Goal: Task Accomplishment & Management: Complete application form

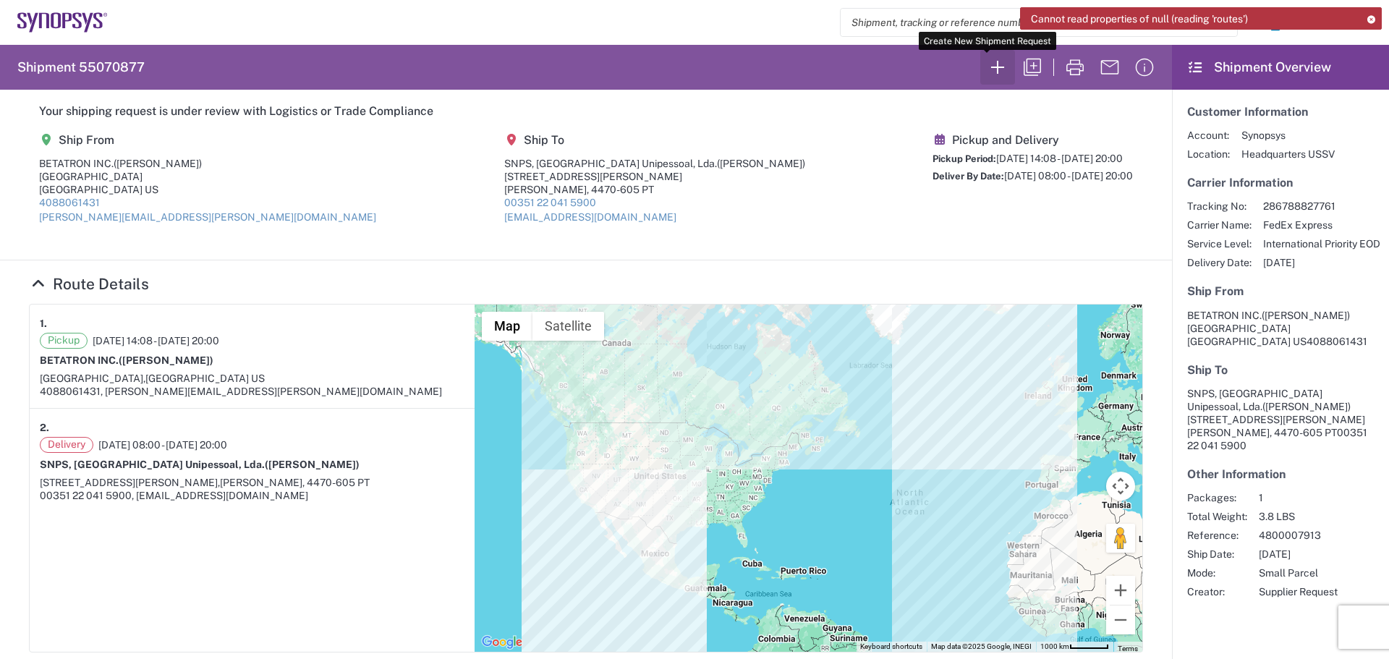
click at [986, 69] on icon "button" at bounding box center [997, 67] width 23 height 23
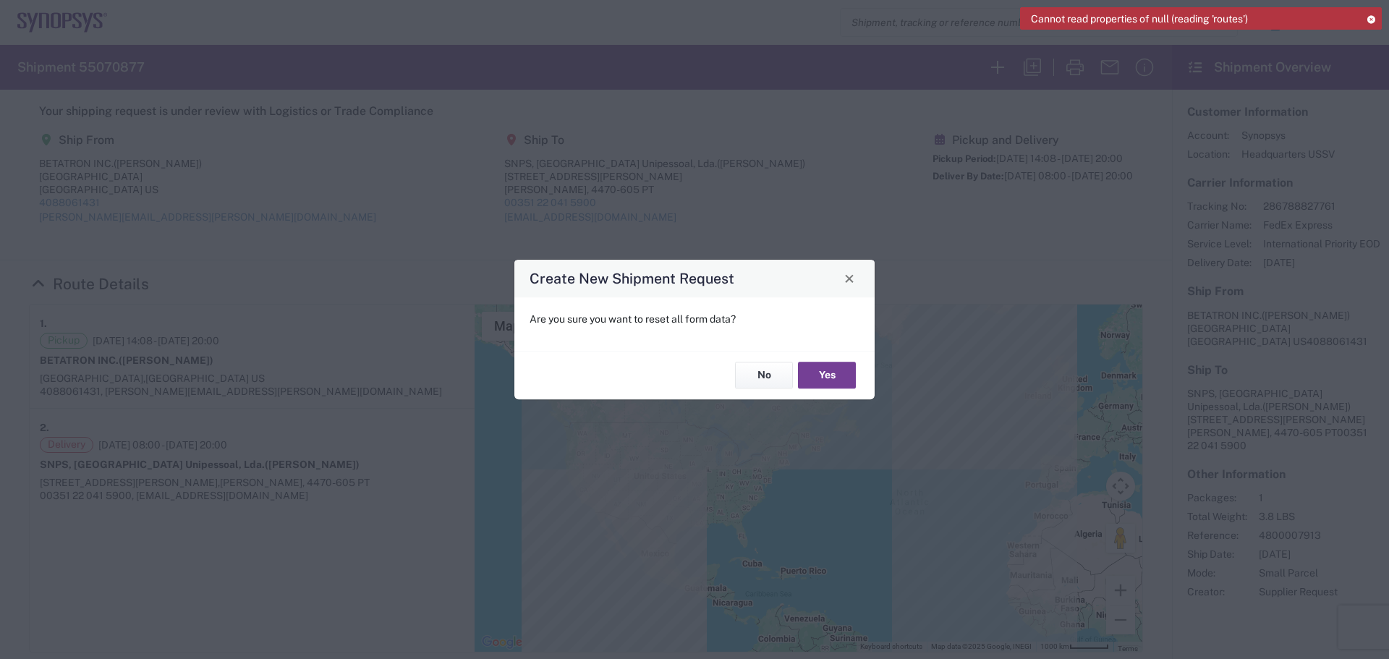
click at [818, 378] on button "Yes" at bounding box center [827, 375] width 58 height 27
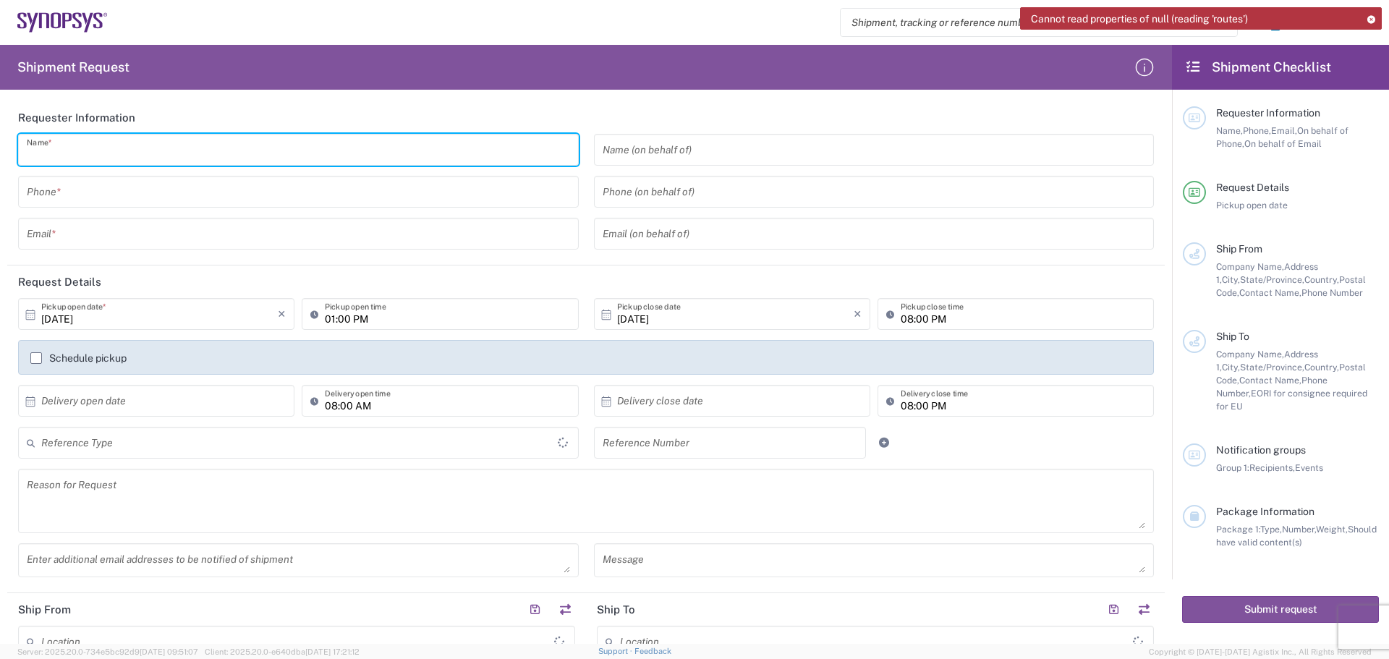
click at [80, 149] on input "text" at bounding box center [298, 149] width 543 height 25
type input "[GEOGRAPHIC_DATA]"
type input "[PERSON_NAME]"
type input "4088061431"
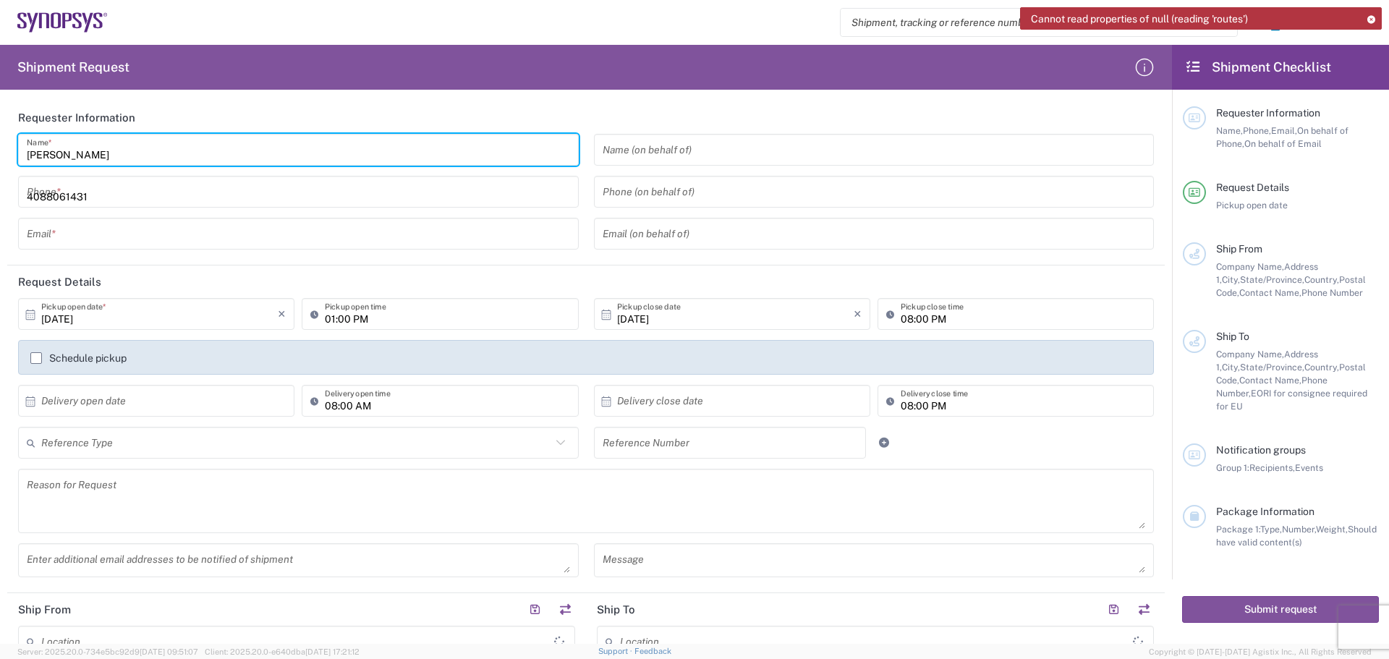
type input "[PERSON_NAME][EMAIL_ADDRESS][PERSON_NAME][DOMAIN_NAME]"
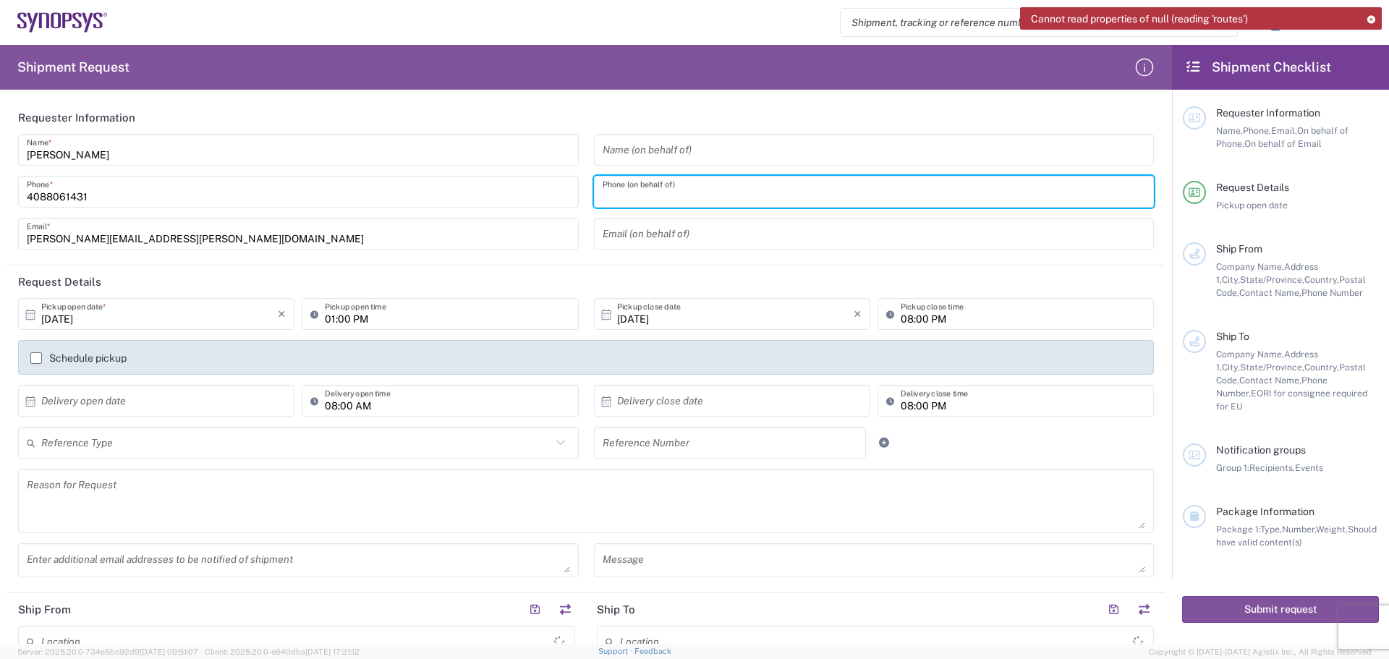
click at [608, 195] on input "tel" at bounding box center [874, 191] width 543 height 25
type input "4088061431"
click at [44, 397] on input "text" at bounding box center [159, 400] width 237 height 25
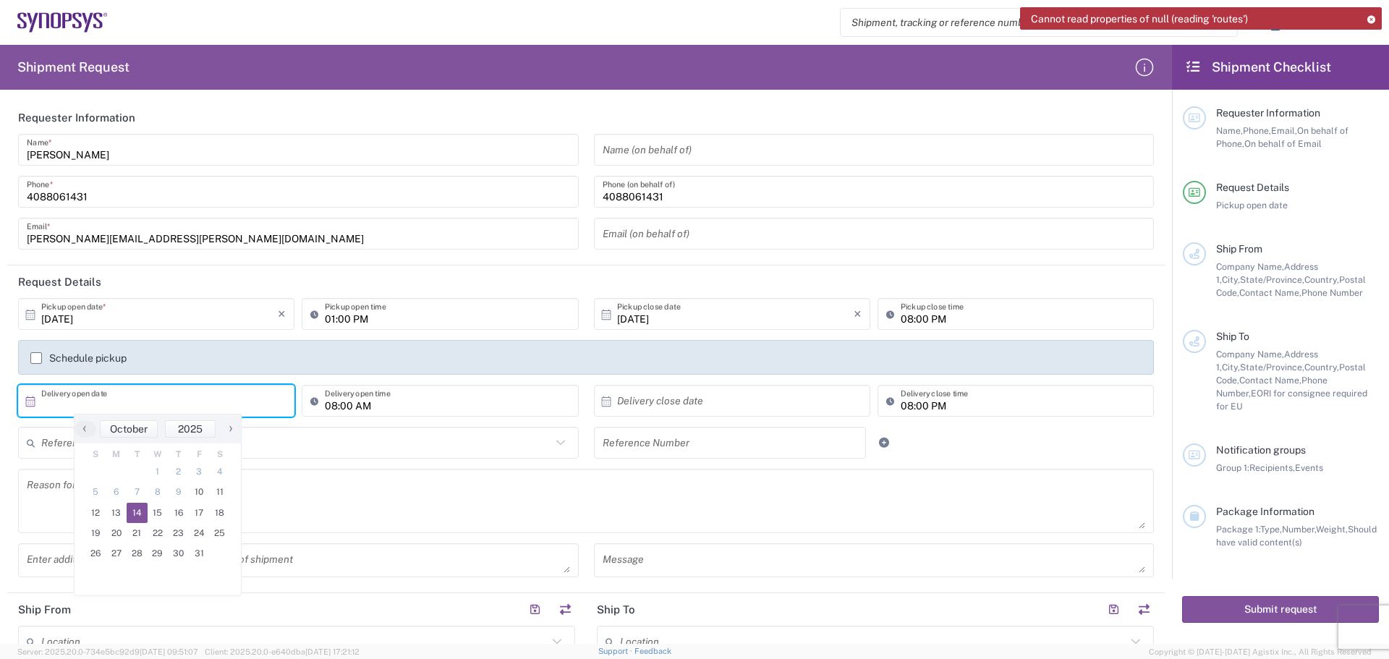
click at [140, 512] on span "14" at bounding box center [137, 513] width 21 height 20
type input "[DATE]"
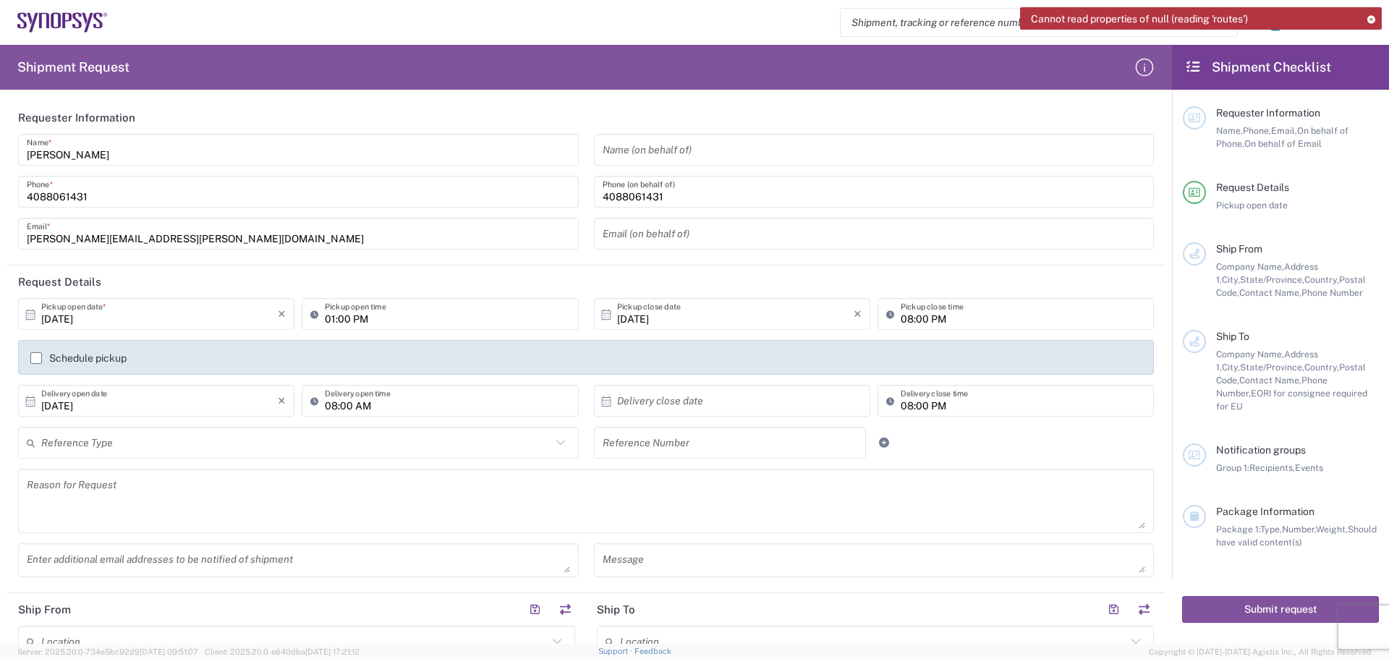
click at [623, 403] on input "text" at bounding box center [735, 400] width 237 height 25
click at [713, 514] on span "14" at bounding box center [707, 513] width 21 height 20
type input "[DATE]"
click at [115, 444] on input "text" at bounding box center [296, 442] width 510 height 25
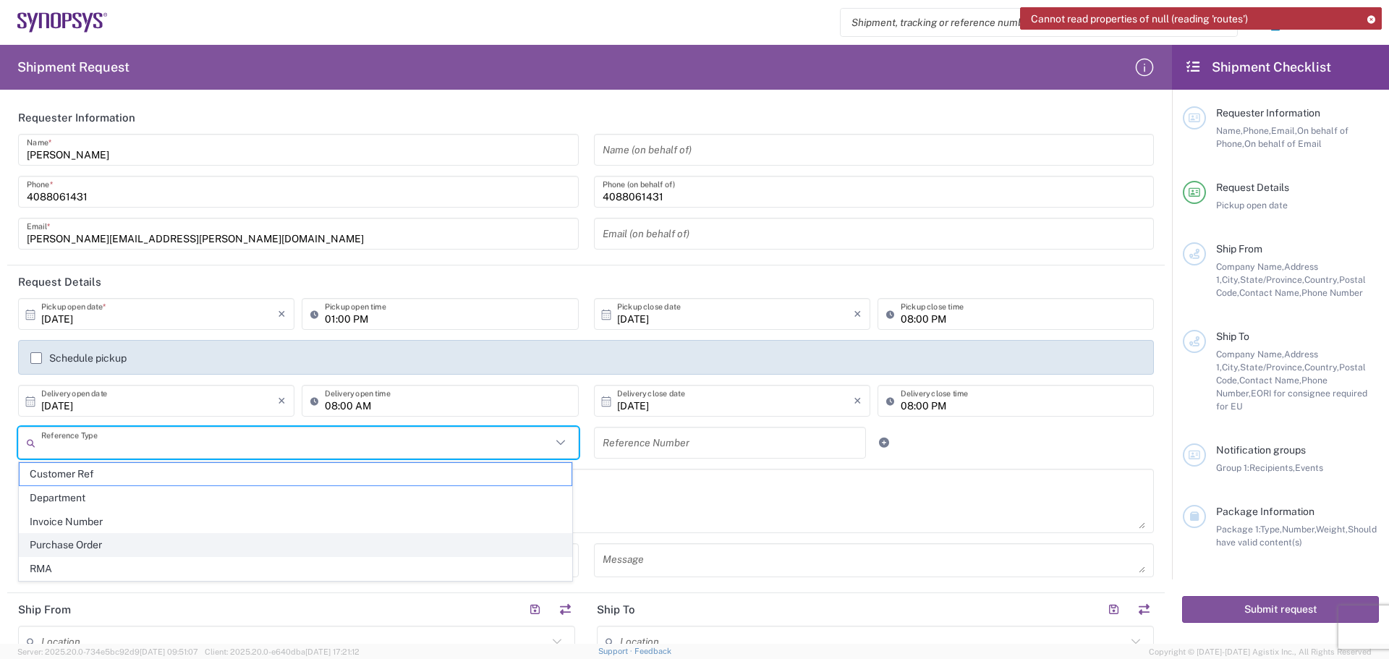
click at [185, 546] on span "Purchase Order" at bounding box center [296, 545] width 552 height 22
type input "Purchase Order"
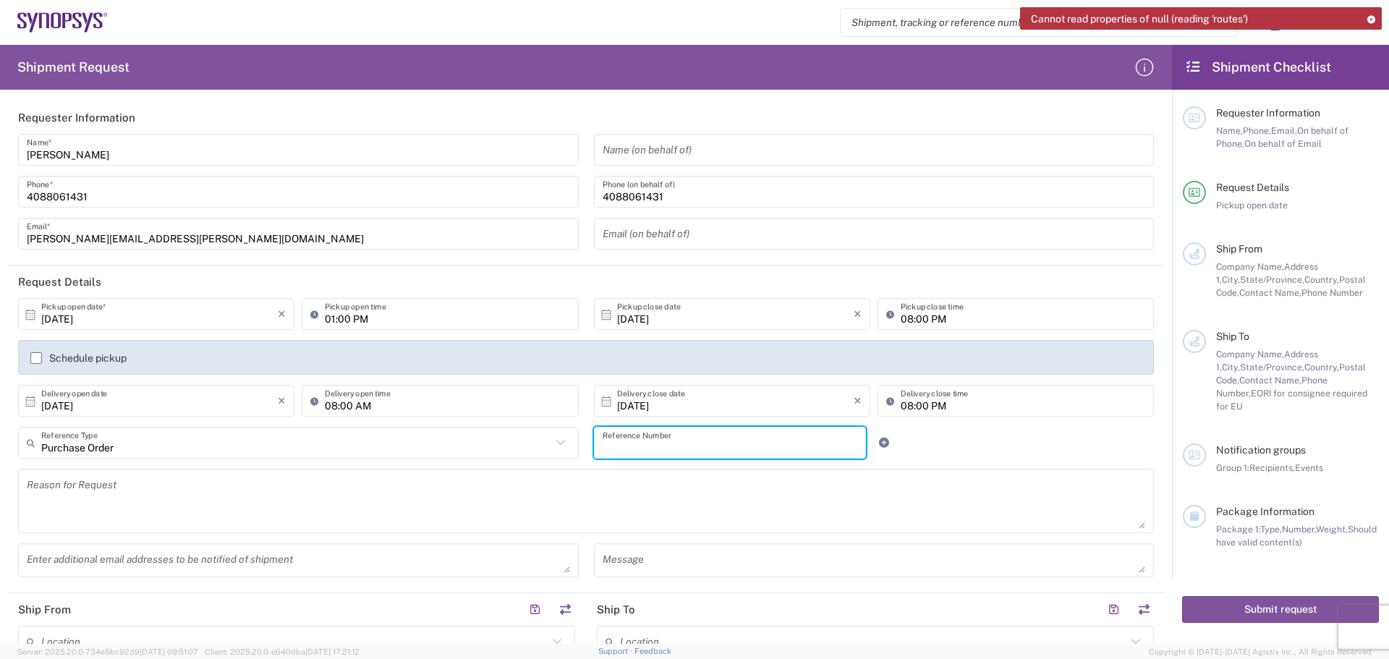
click at [605, 443] on input "text" at bounding box center [730, 442] width 255 height 25
type input "4800017136"
click at [32, 484] on textarea at bounding box center [586, 501] width 1118 height 56
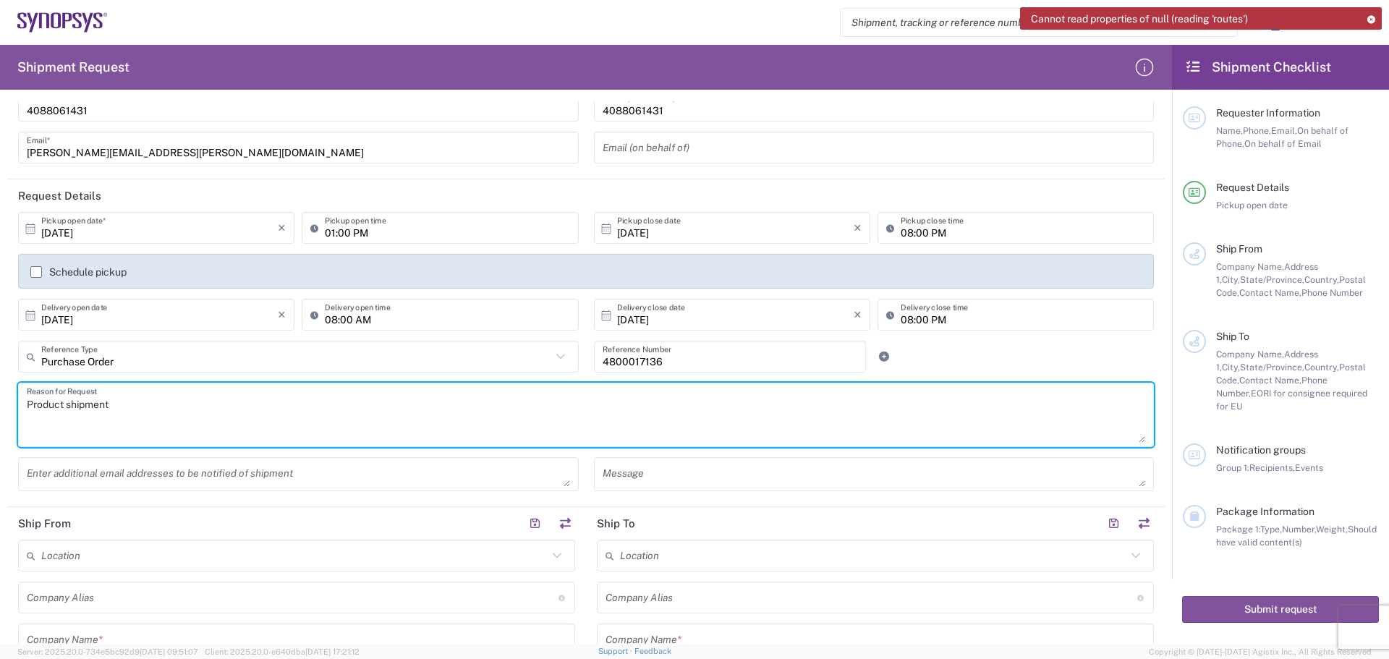
scroll to position [289, 0]
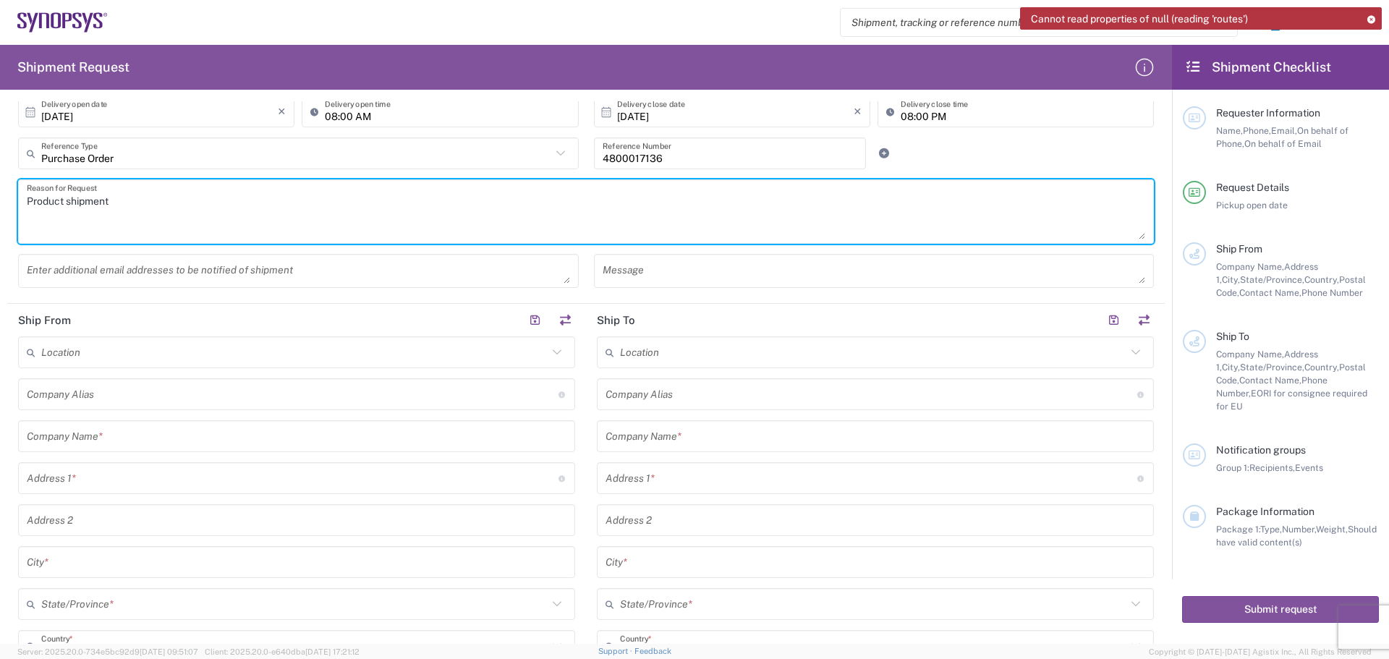
type textarea "Product shipment"
click at [41, 273] on textarea at bounding box center [298, 270] width 543 height 25
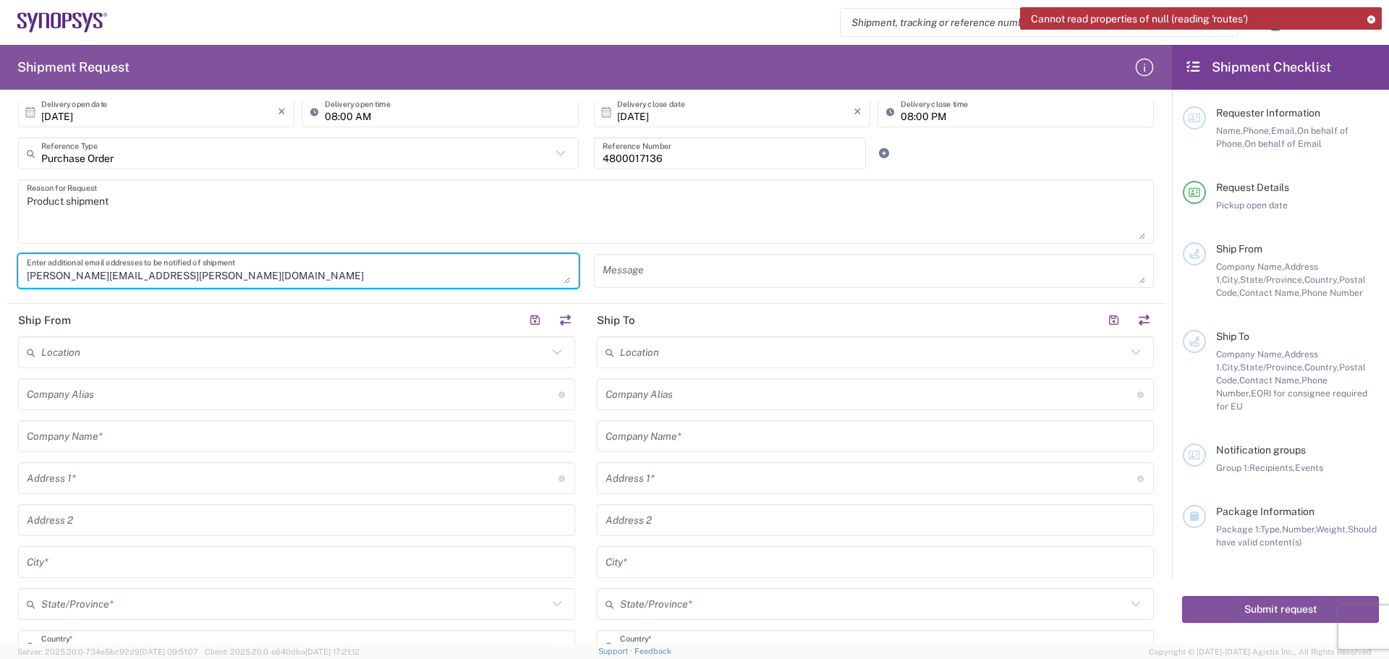
type textarea "[PERSON_NAME][EMAIL_ADDRESS][PERSON_NAME][DOMAIN_NAME]"
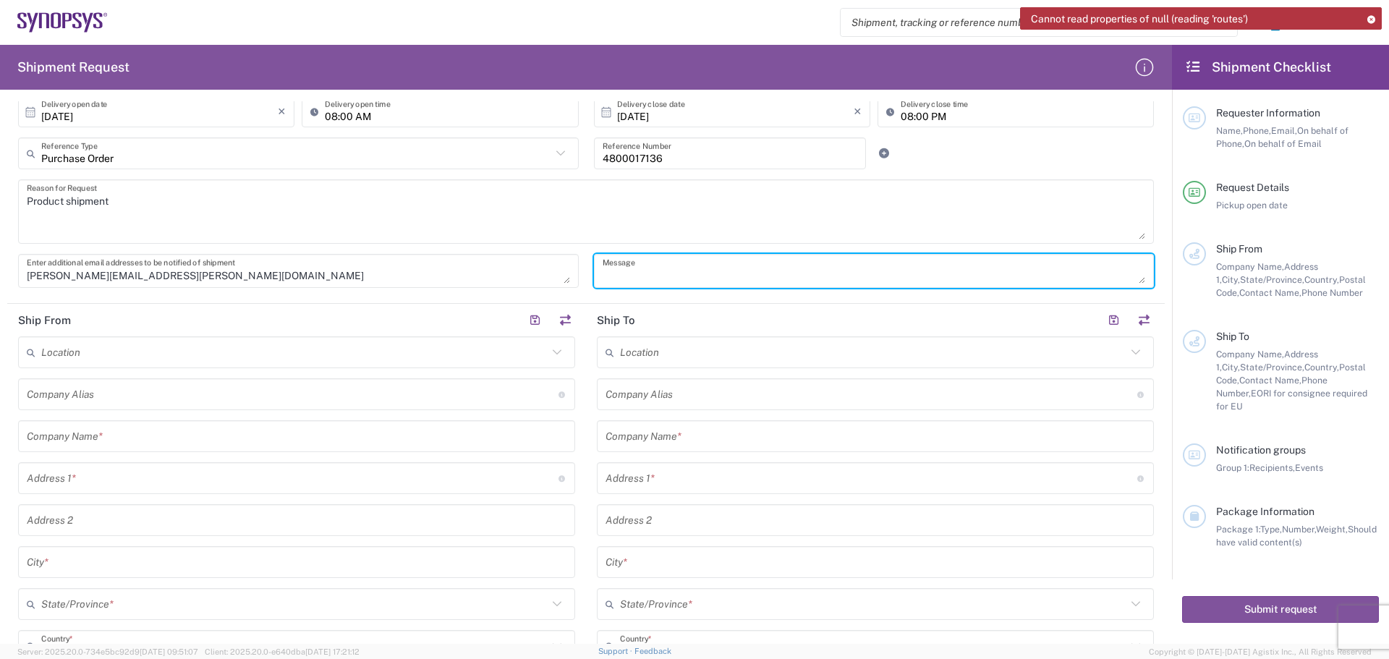
click at [605, 272] on textarea at bounding box center [874, 270] width 543 height 25
click at [673, 273] on textarea "SP150revA x572 shipment" at bounding box center [874, 270] width 543 height 25
type textarea "SP150revA x570 shipment"
click at [69, 396] on input "text" at bounding box center [293, 394] width 532 height 25
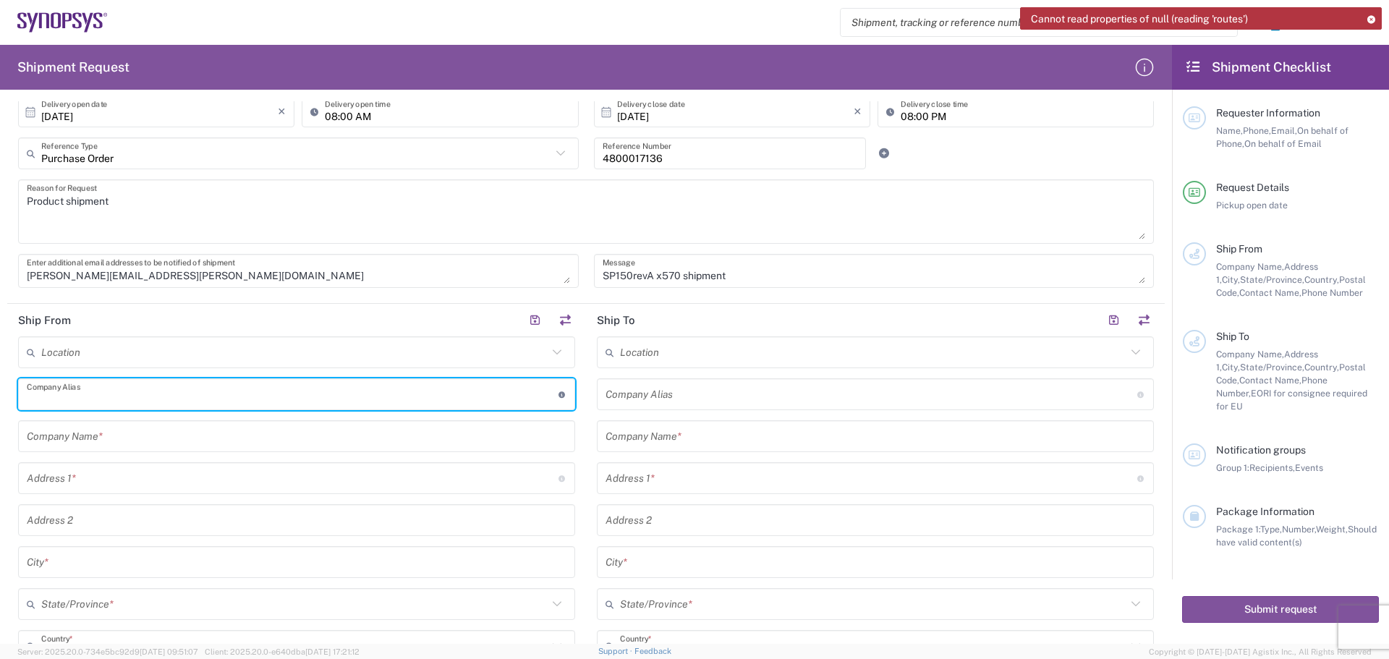
type input "Betatron Inc."
type input "[PERSON_NAME][EMAIL_ADDRESS][PERSON_NAME][DOMAIN_NAME]"
type input "Betatron Inc."
type input "[STREET_ADDRESS]"
type input "[GEOGRAPHIC_DATA][PERSON_NAME]"
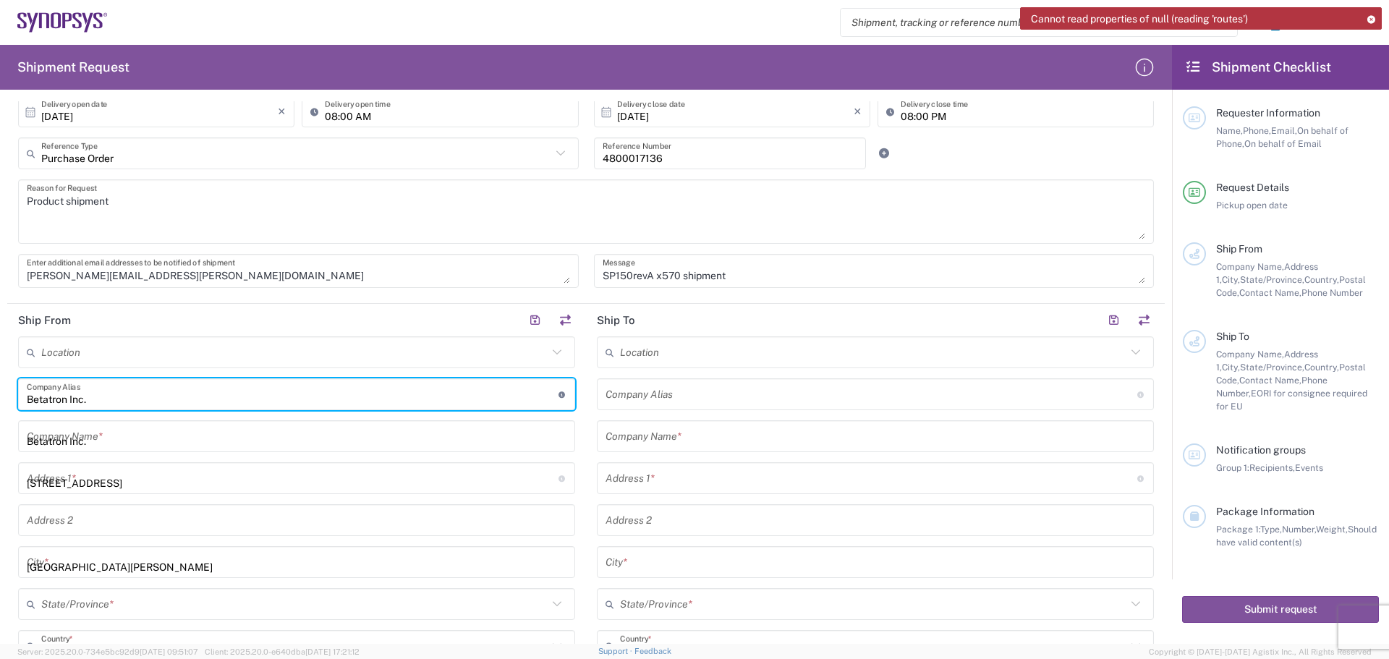
type input "[US_STATE]"
type input "[GEOGRAPHIC_DATA]"
type input "95131"
type input "[PERSON_NAME]"
type input "4088061431"
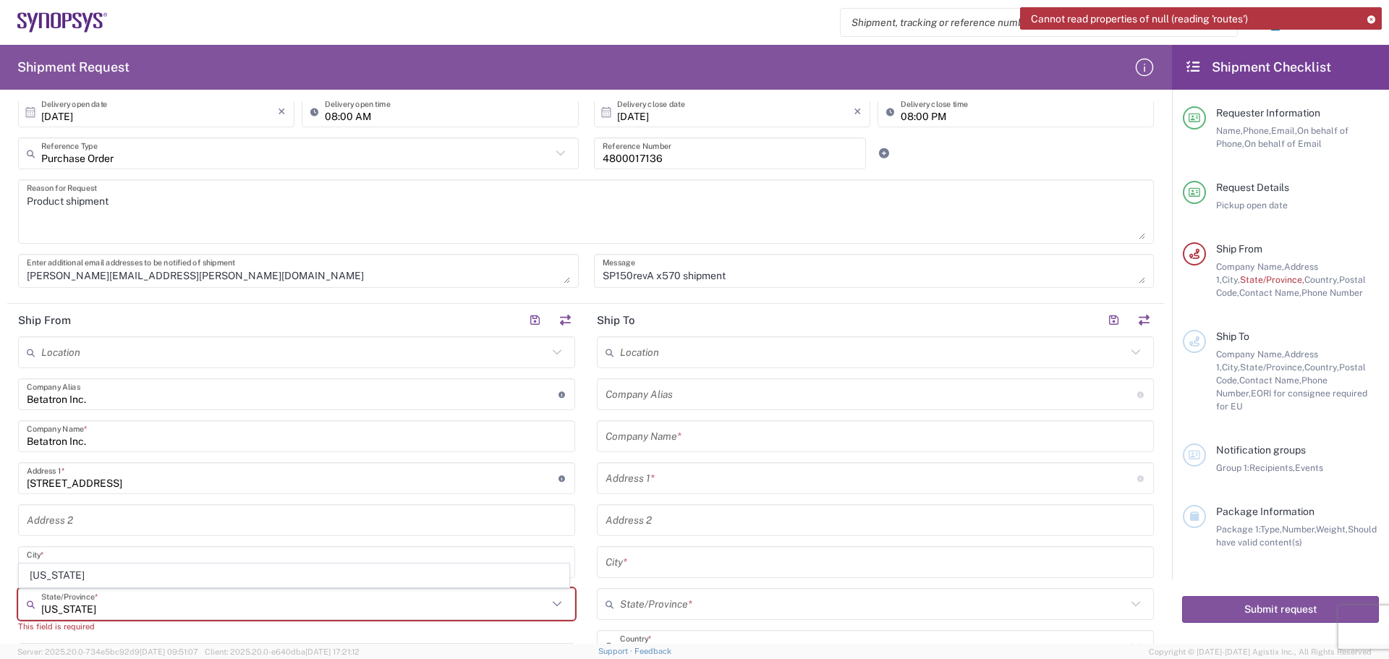
click at [205, 607] on input "[US_STATE]" at bounding box center [294, 604] width 506 height 25
click at [195, 606] on input "[US_STATE]" at bounding box center [294, 604] width 506 height 25
click at [221, 618] on div "[US_STATE] State/Province *" at bounding box center [296, 604] width 557 height 32
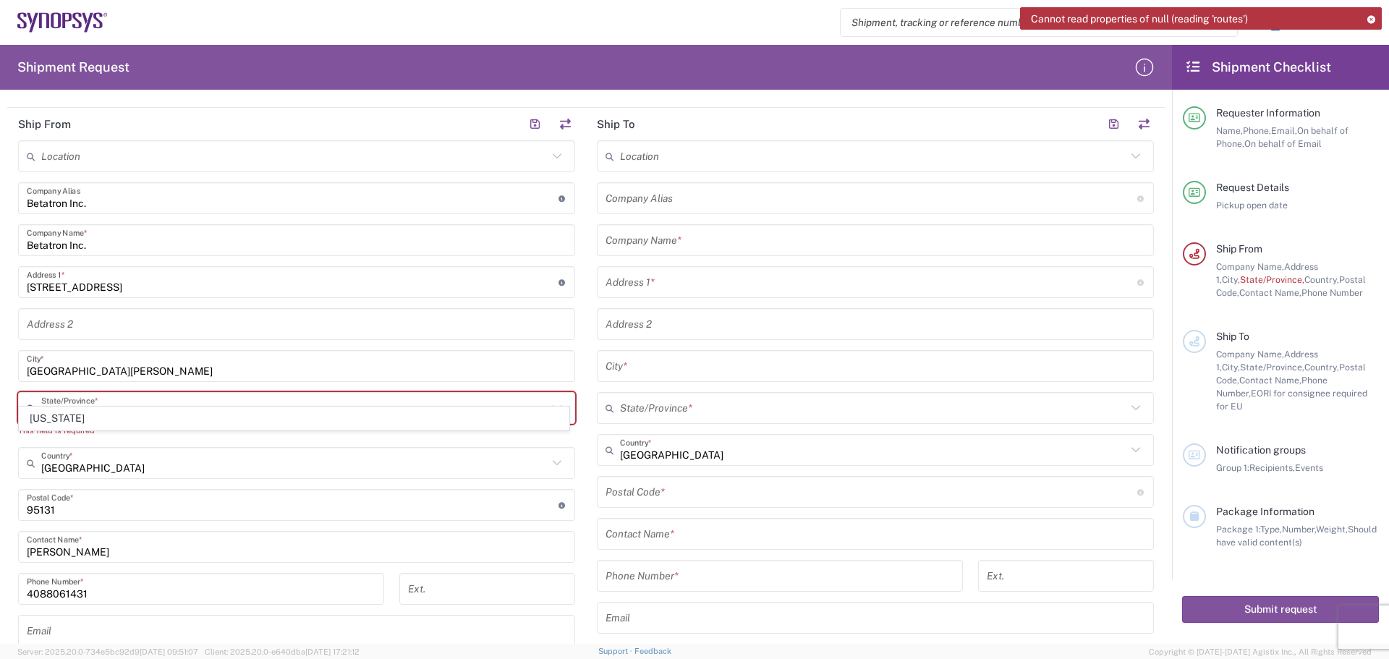
scroll to position [506, 0]
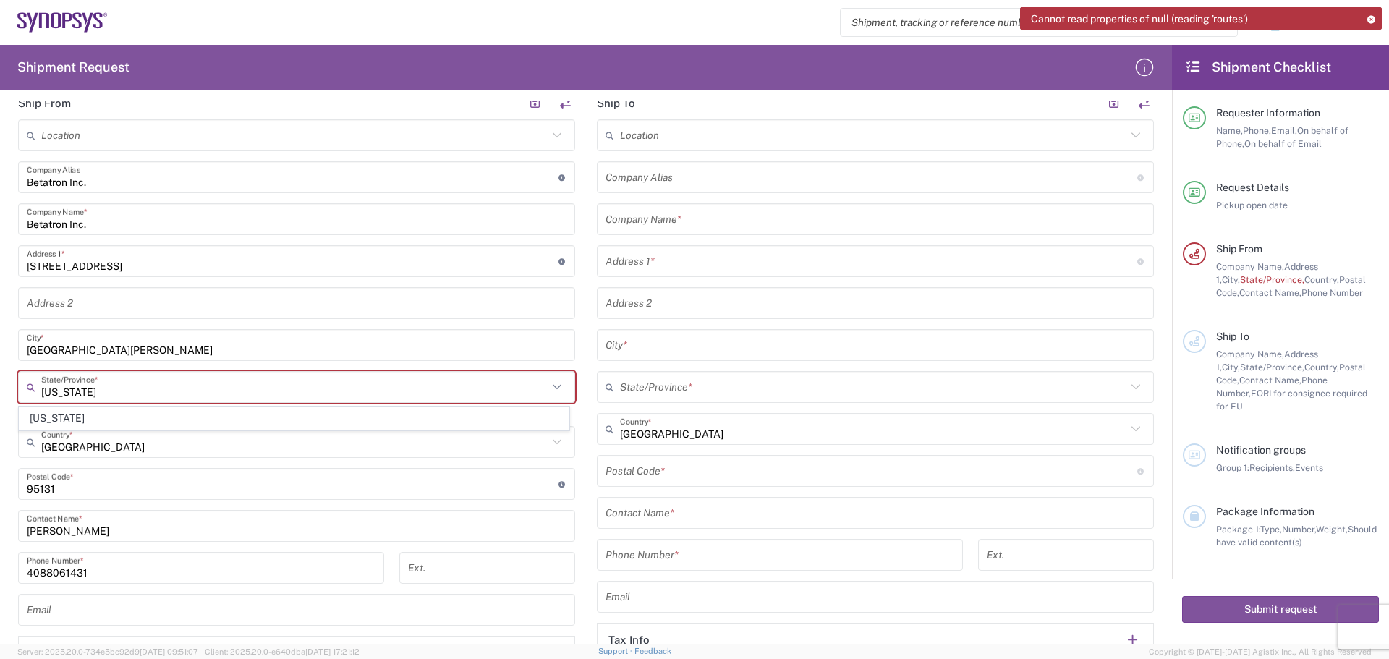
click at [253, 420] on span "[US_STATE]" at bounding box center [294, 418] width 549 height 22
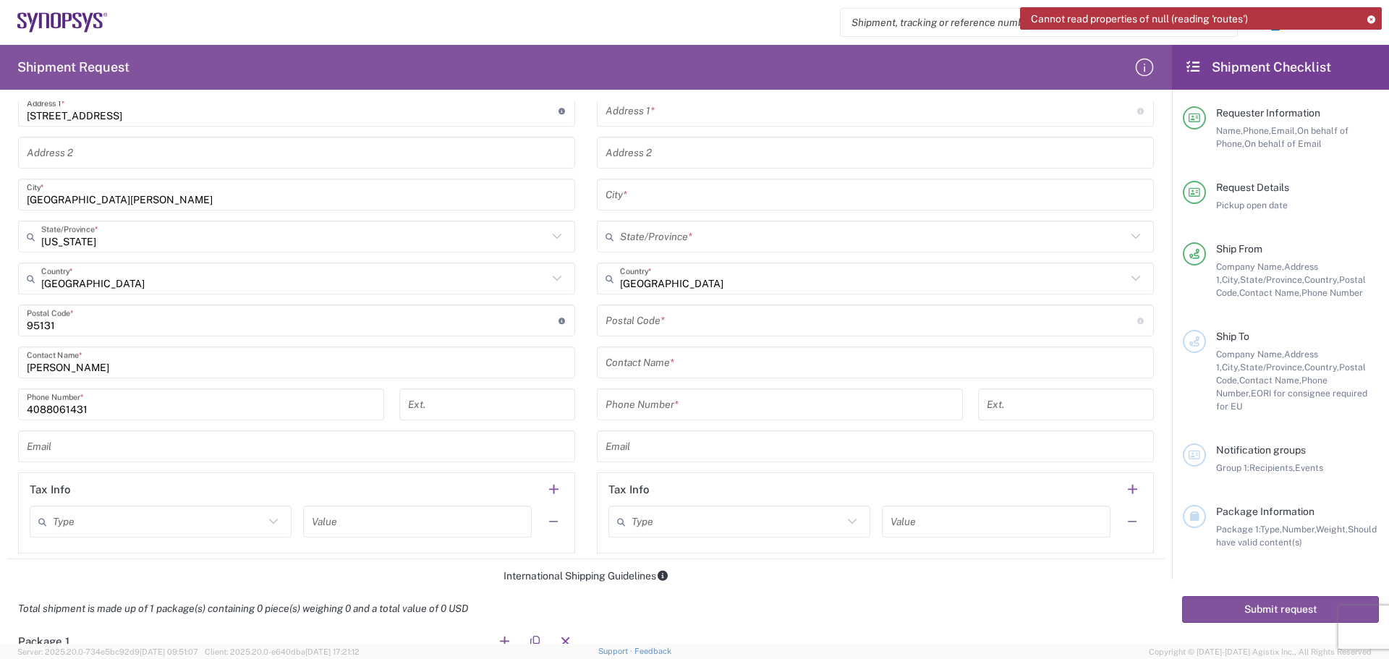
scroll to position [723, 0]
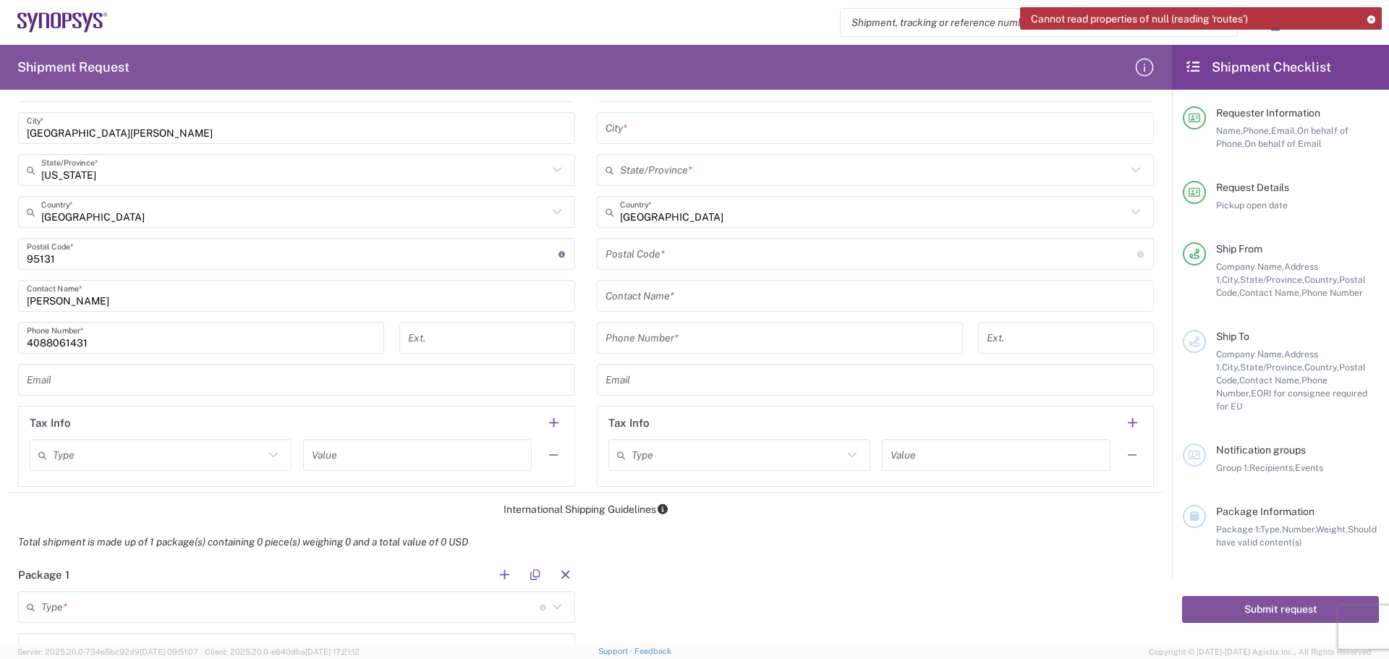
click at [49, 380] on input "text" at bounding box center [297, 379] width 540 height 25
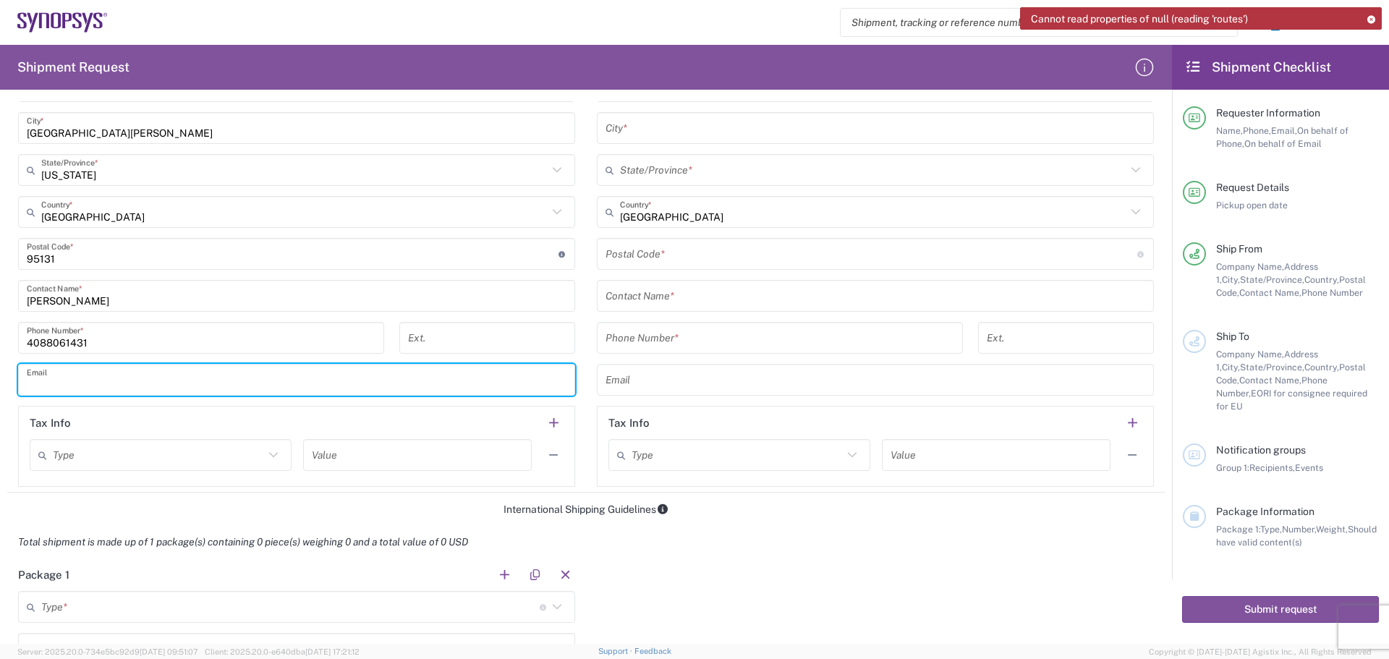
type input "[PERSON_NAME][EMAIL_ADDRESS][PERSON_NAME][DOMAIN_NAME]"
type input "Betatron Inc."
type input "[STREET_ADDRESS]"
type input "[GEOGRAPHIC_DATA][PERSON_NAME]"
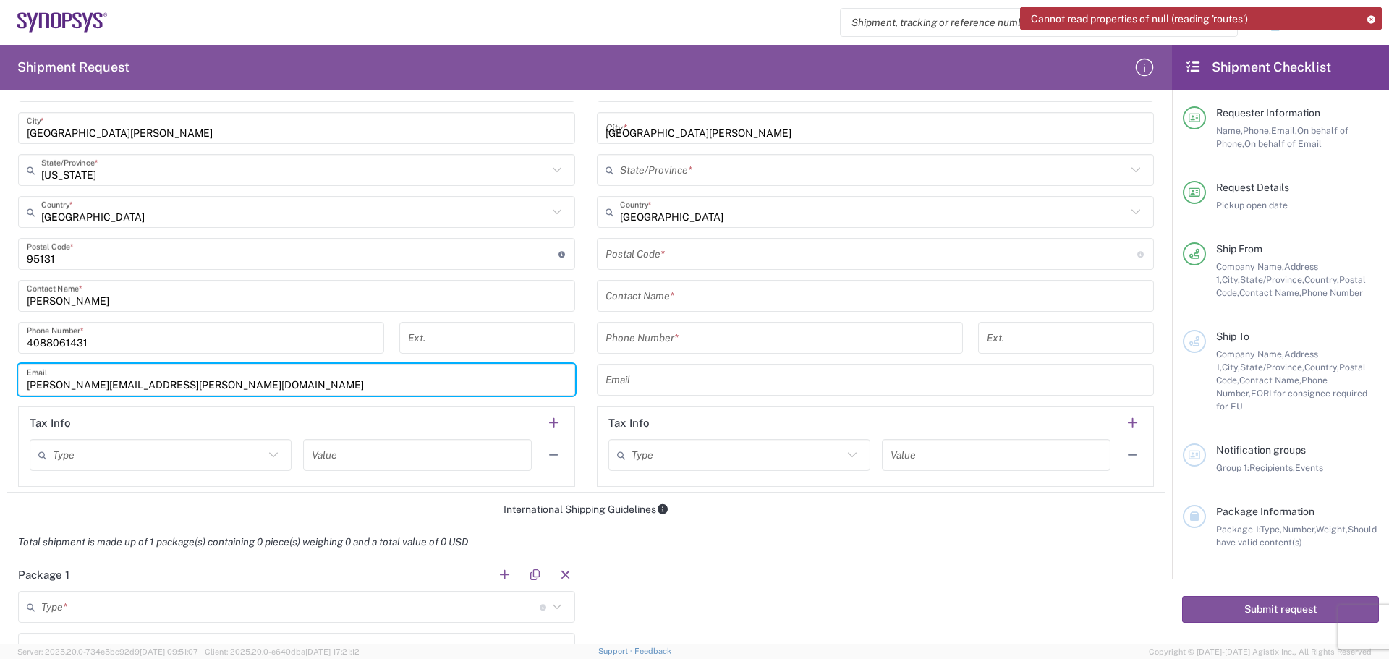
type input "[US_STATE]"
type input "[GEOGRAPHIC_DATA]"
type input "95131"
type input "[PERSON_NAME]"
type input "4088061431"
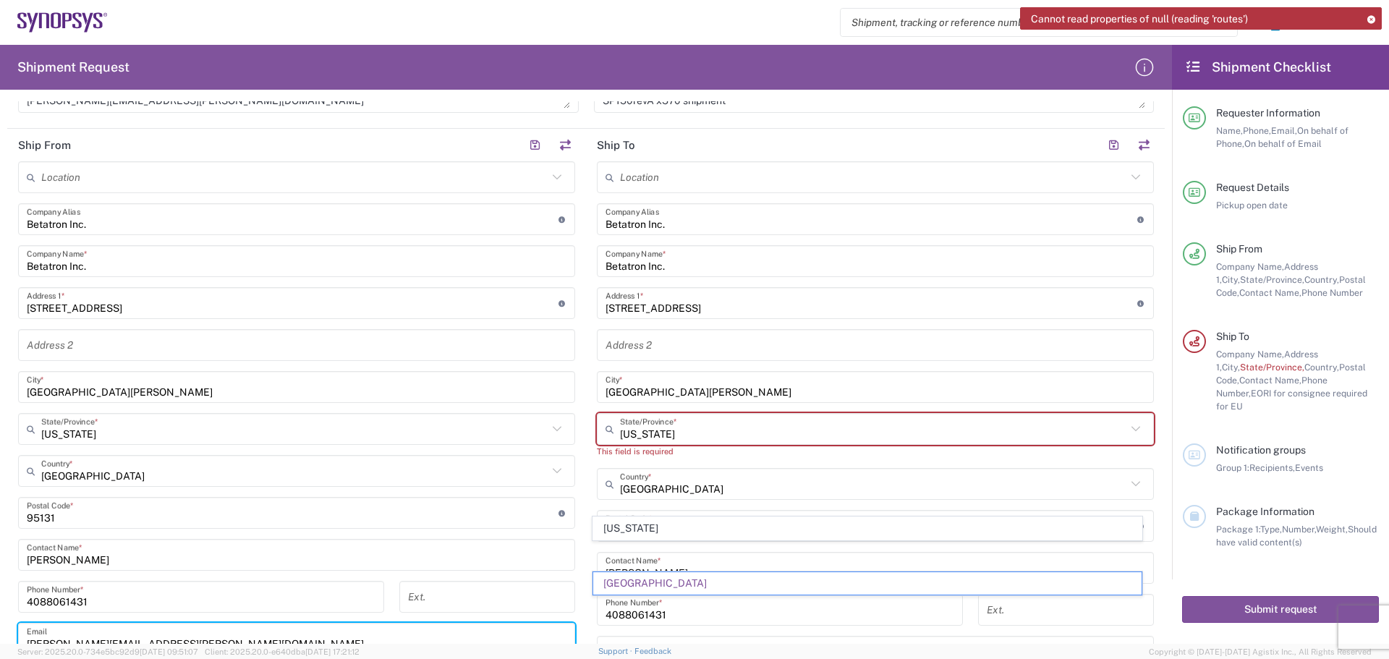
scroll to position [217, 0]
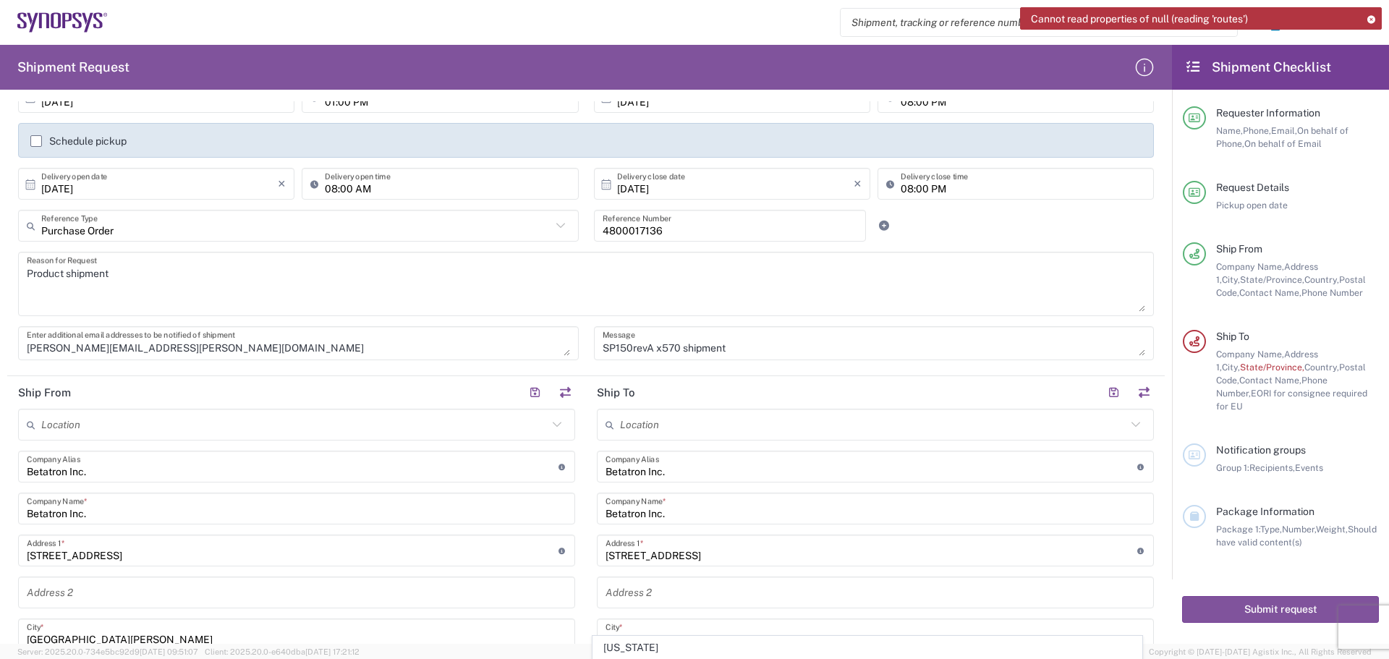
click at [632, 422] on input "text" at bounding box center [873, 424] width 506 height 25
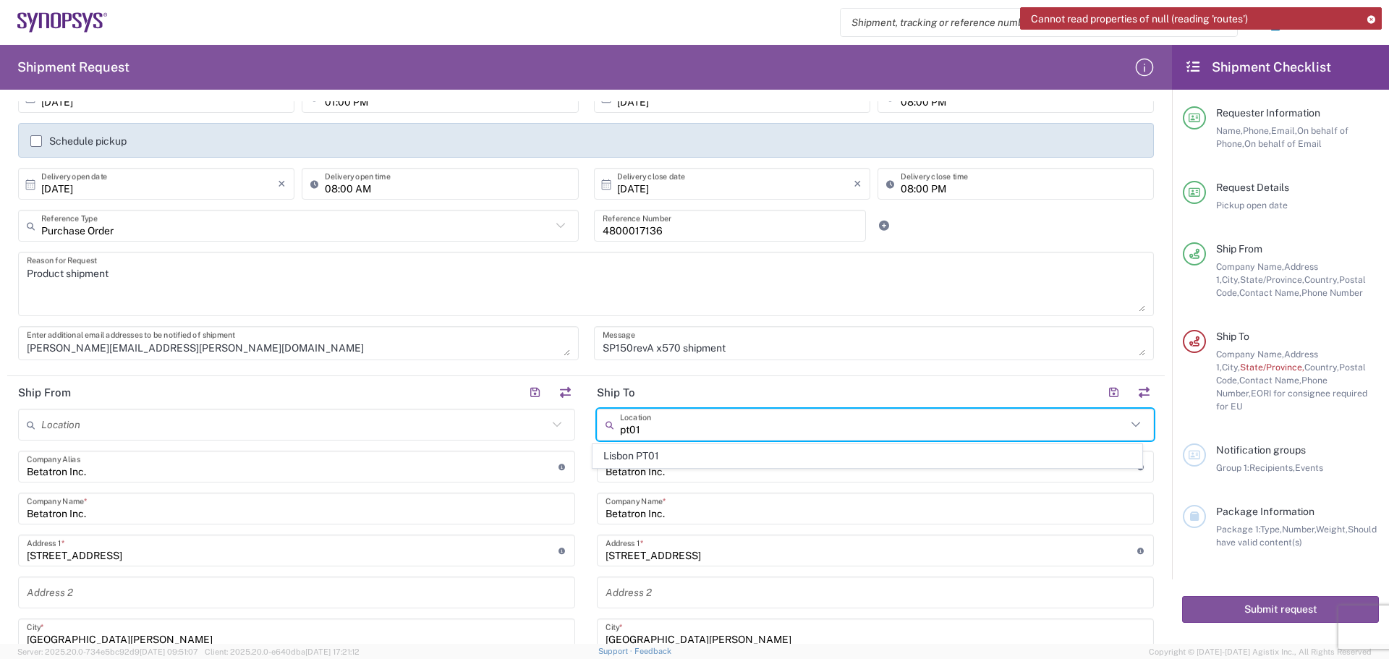
click at [672, 457] on span "Lisbon PT01" at bounding box center [867, 456] width 549 height 22
type input "Lisbon PT01"
type input "SNPS, [GEOGRAPHIC_DATA] Unipessoal, Lda."
type input "[GEOGRAPHIC_DATA]"
type input "Piso 2"
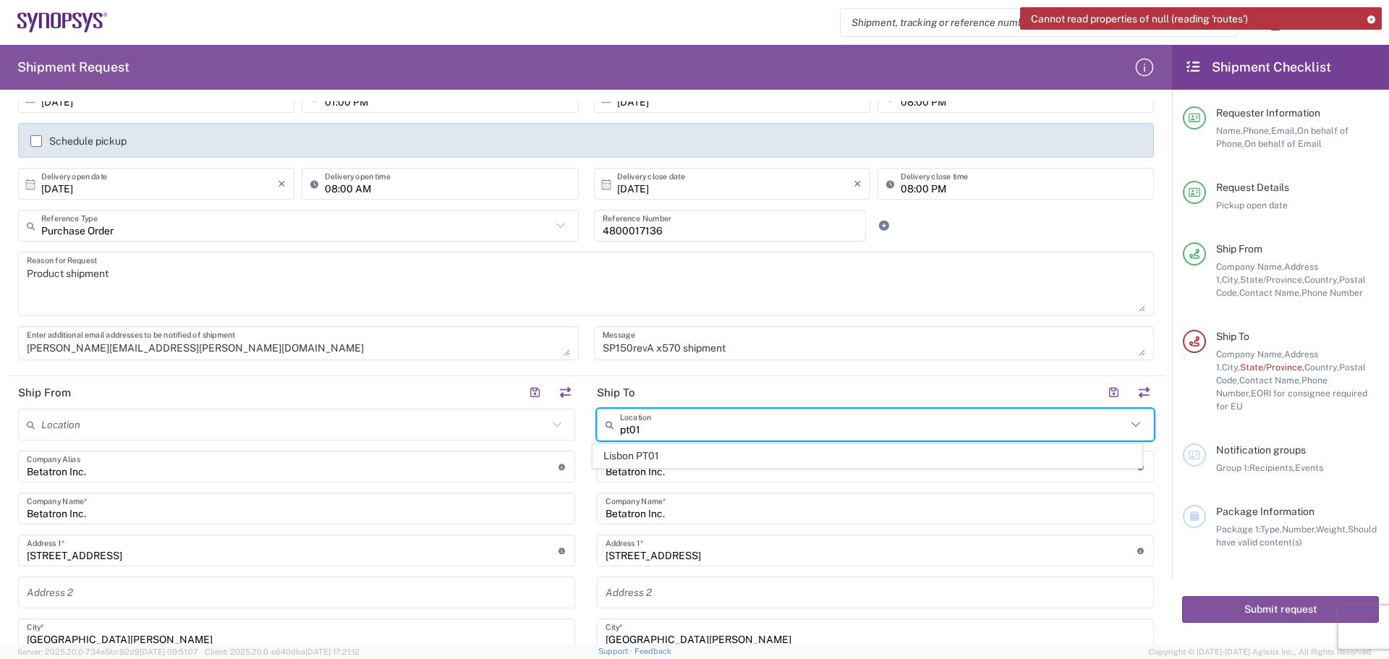
type input "Porto Salvo"
type input "[GEOGRAPHIC_DATA]"
type input "2740-267"
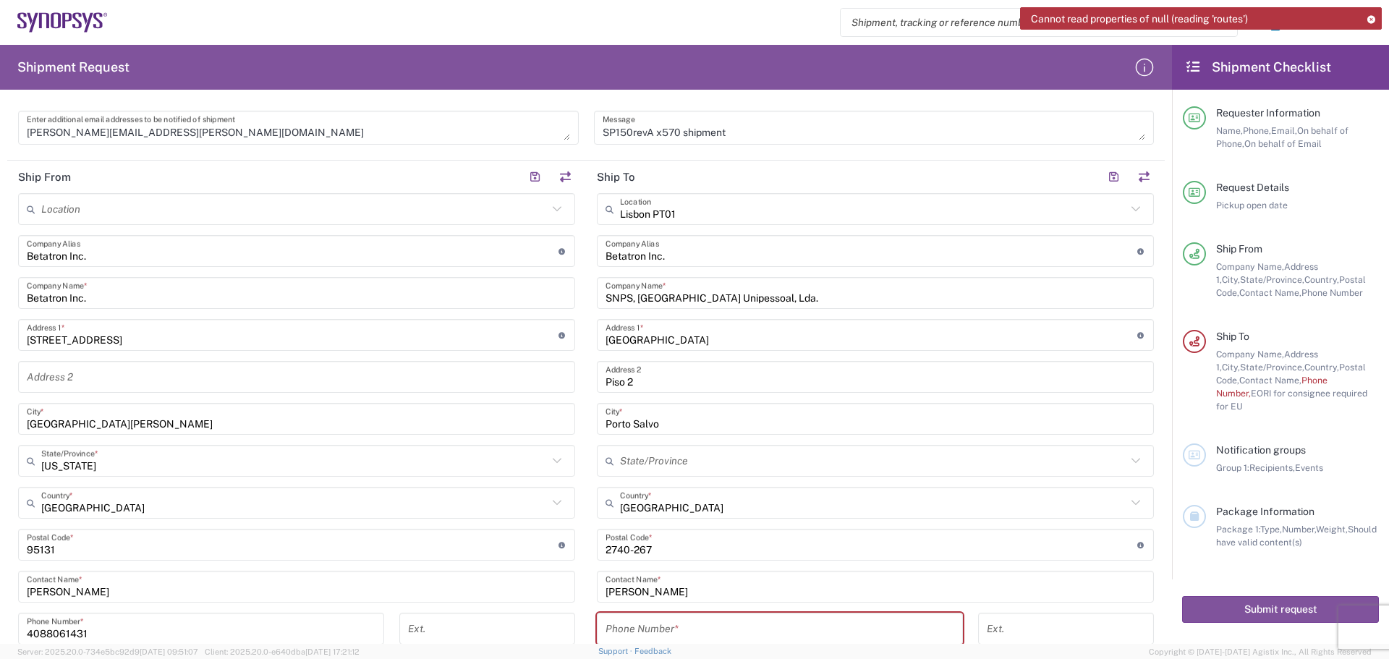
scroll to position [434, 0]
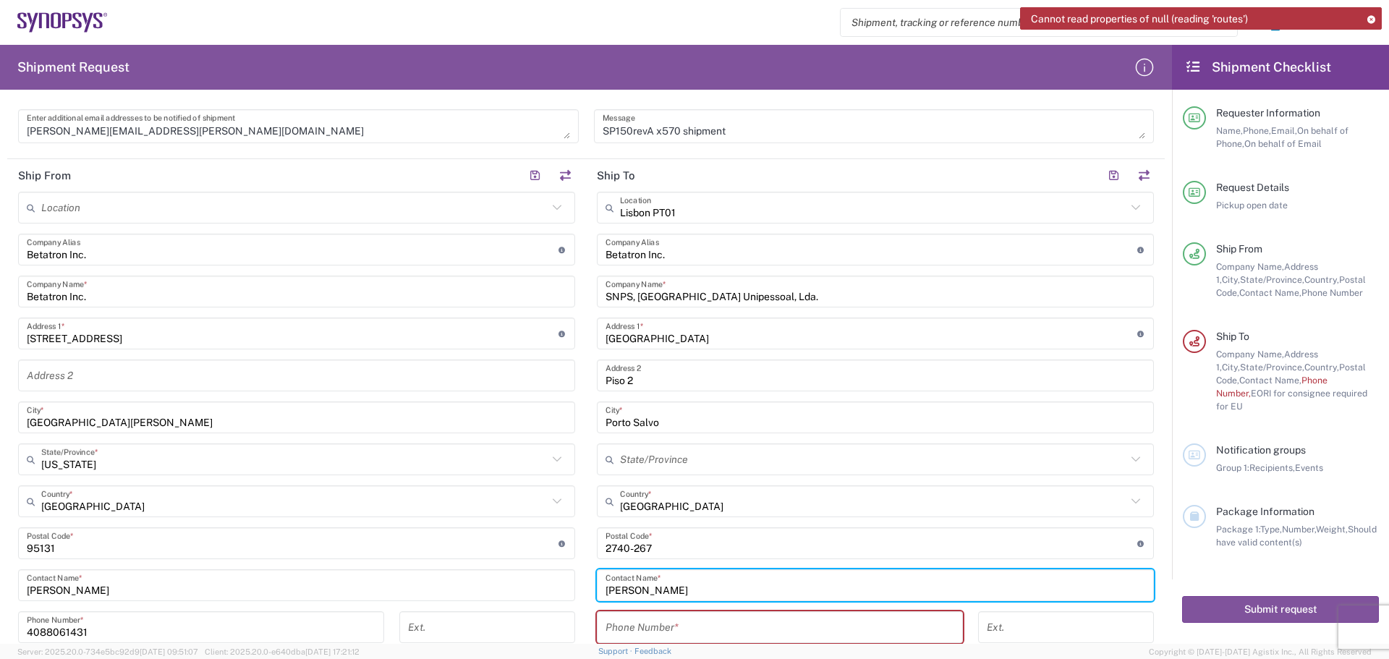
click at [638, 582] on input "[PERSON_NAME]" at bounding box center [875, 585] width 540 height 25
type input "M"
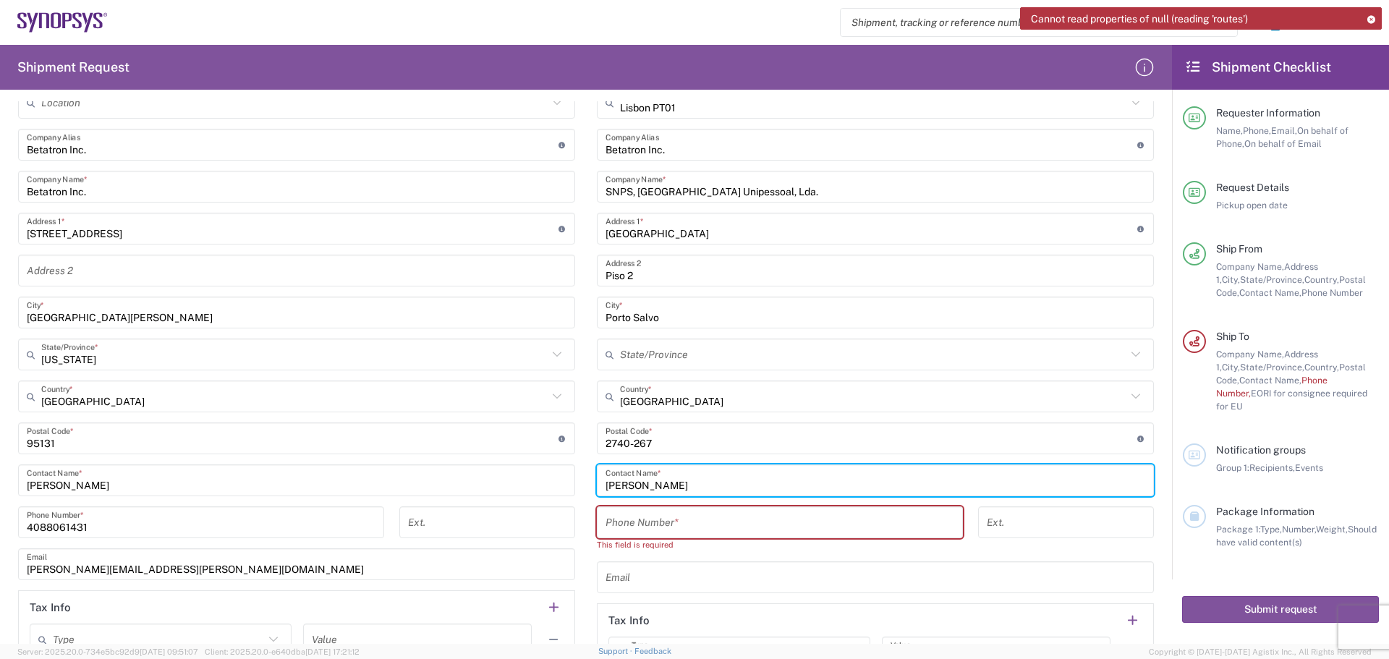
scroll to position [654, 0]
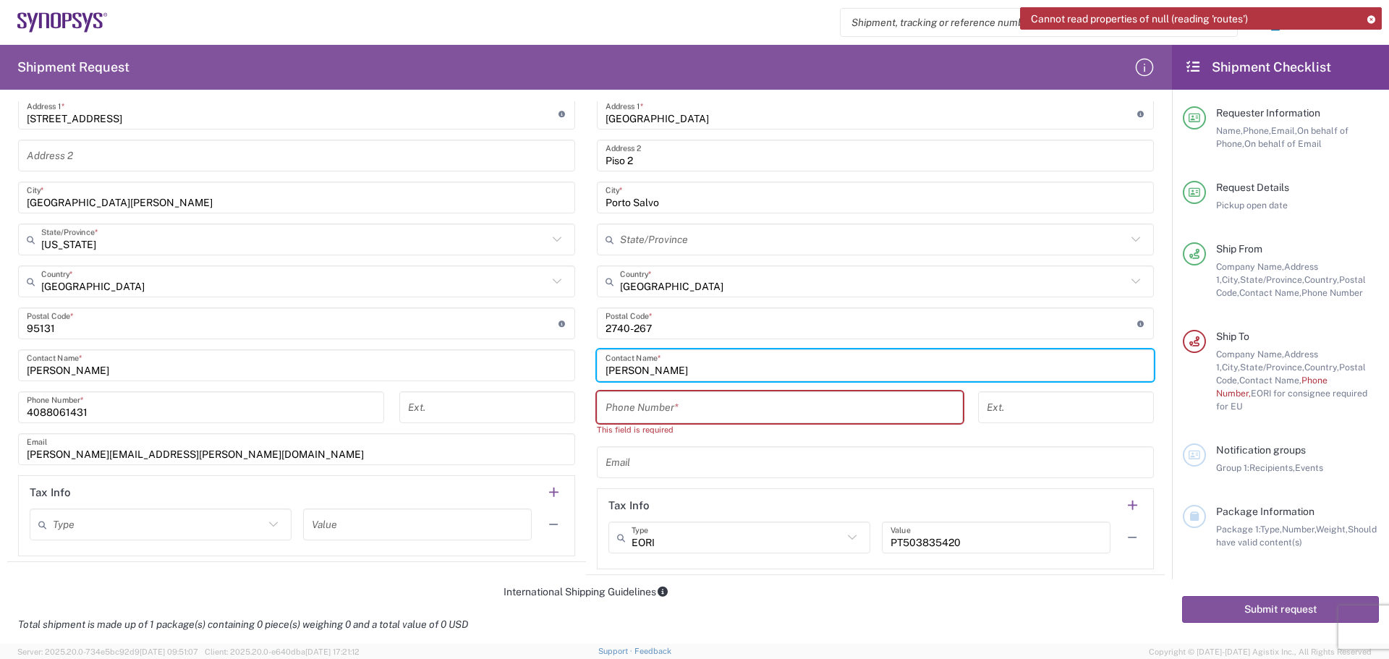
type input "[PERSON_NAME]"
click at [616, 410] on input "tel" at bounding box center [779, 407] width 349 height 25
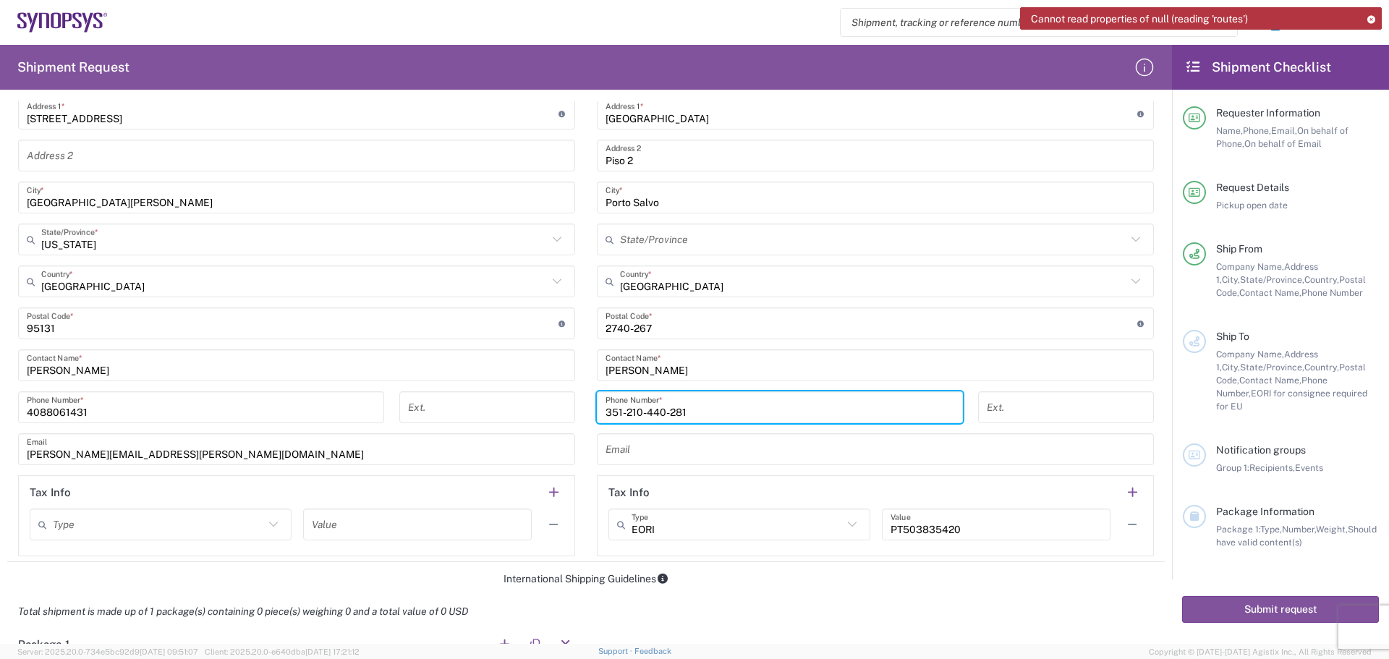
type input "351-210-440-281"
drag, startPoint x: 605, startPoint y: 452, endPoint x: 617, endPoint y: 452, distance: 11.6
click at [605, 452] on input "text" at bounding box center [875, 449] width 540 height 25
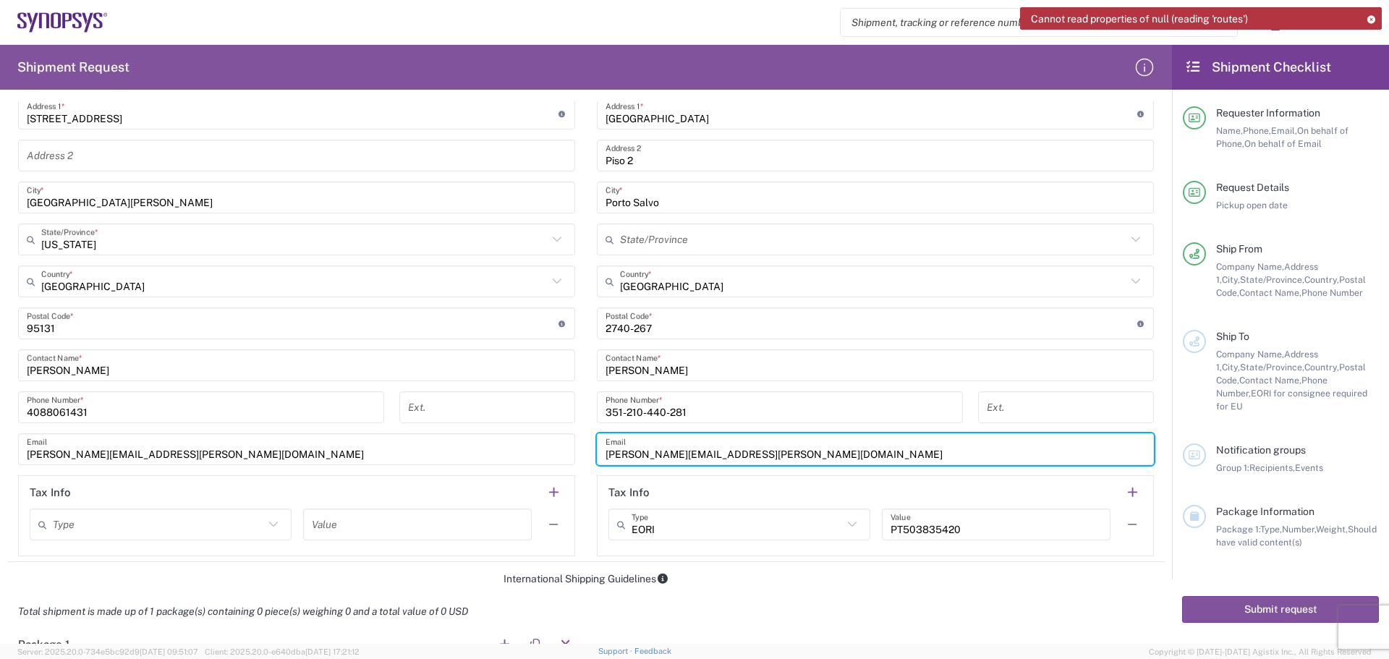
type input "[PERSON_NAME][EMAIL_ADDRESS][PERSON_NAME][DOMAIN_NAME]"
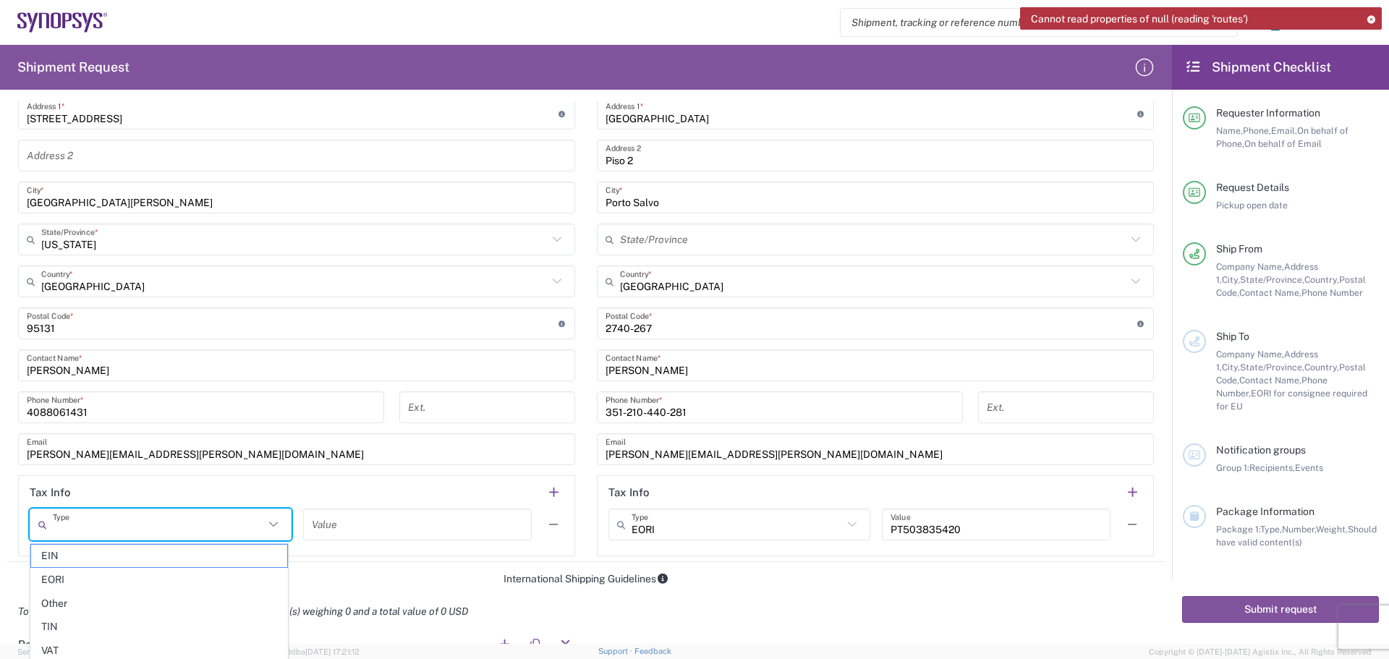
click at [111, 526] on input "text" at bounding box center [158, 524] width 211 height 25
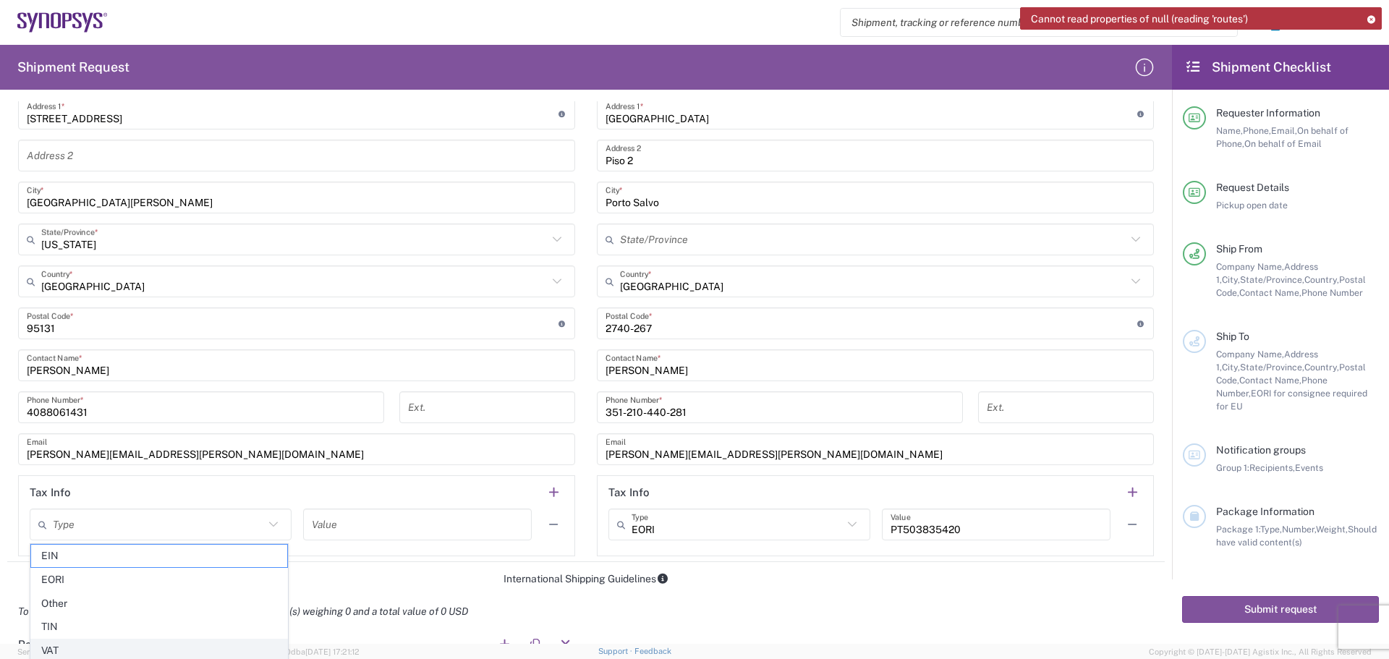
click at [126, 654] on span "VAT" at bounding box center [159, 650] width 256 height 22
type input "VAT"
click at [315, 526] on input "text" at bounding box center [417, 524] width 211 height 25
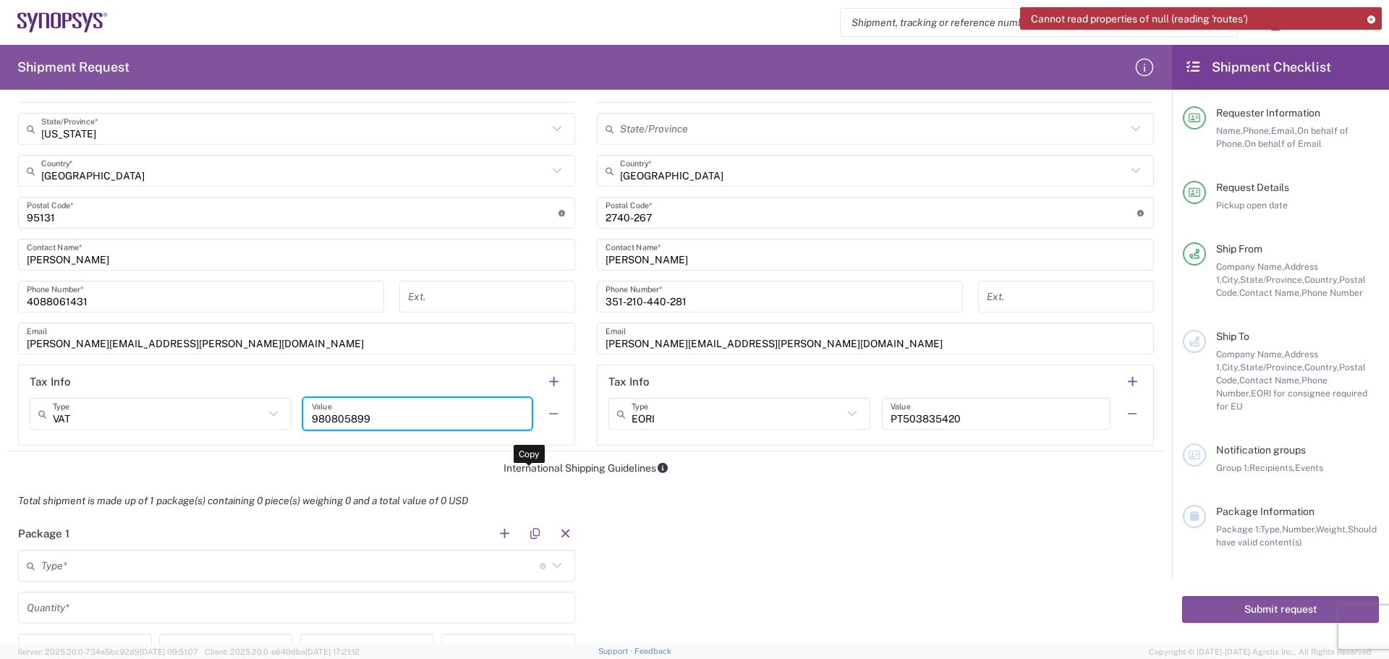
scroll to position [943, 0]
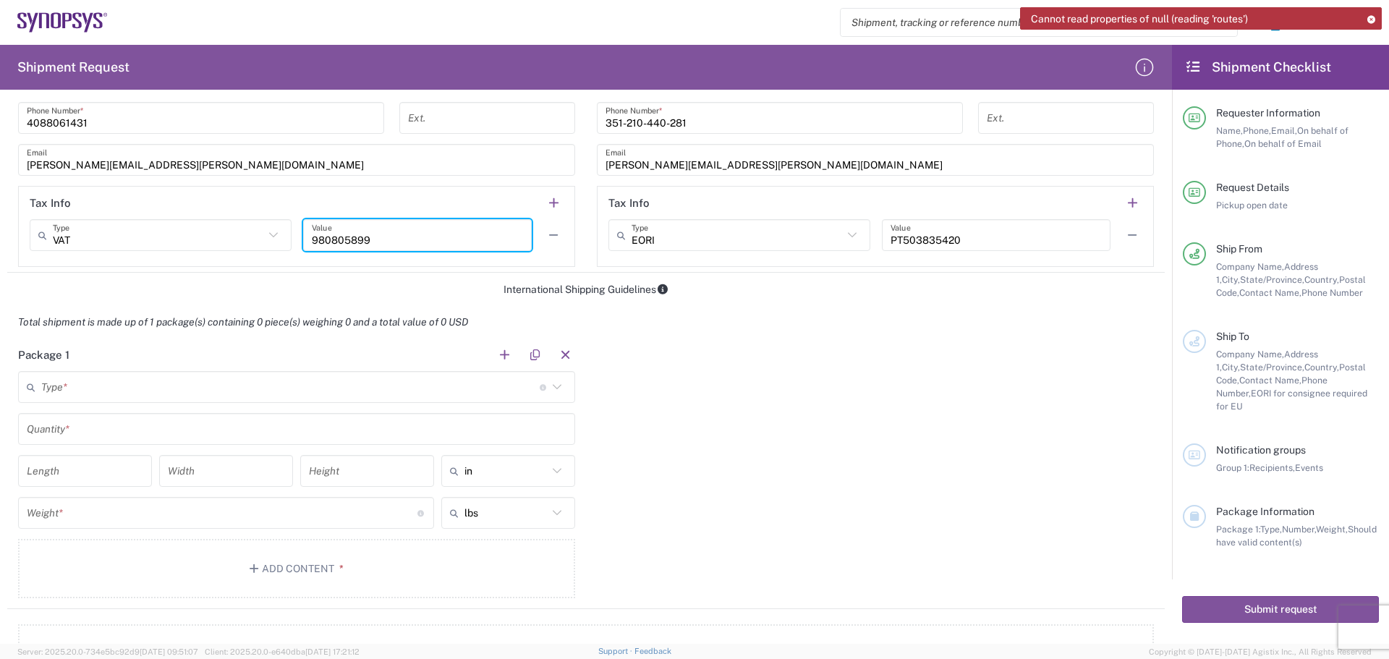
type input "980805899"
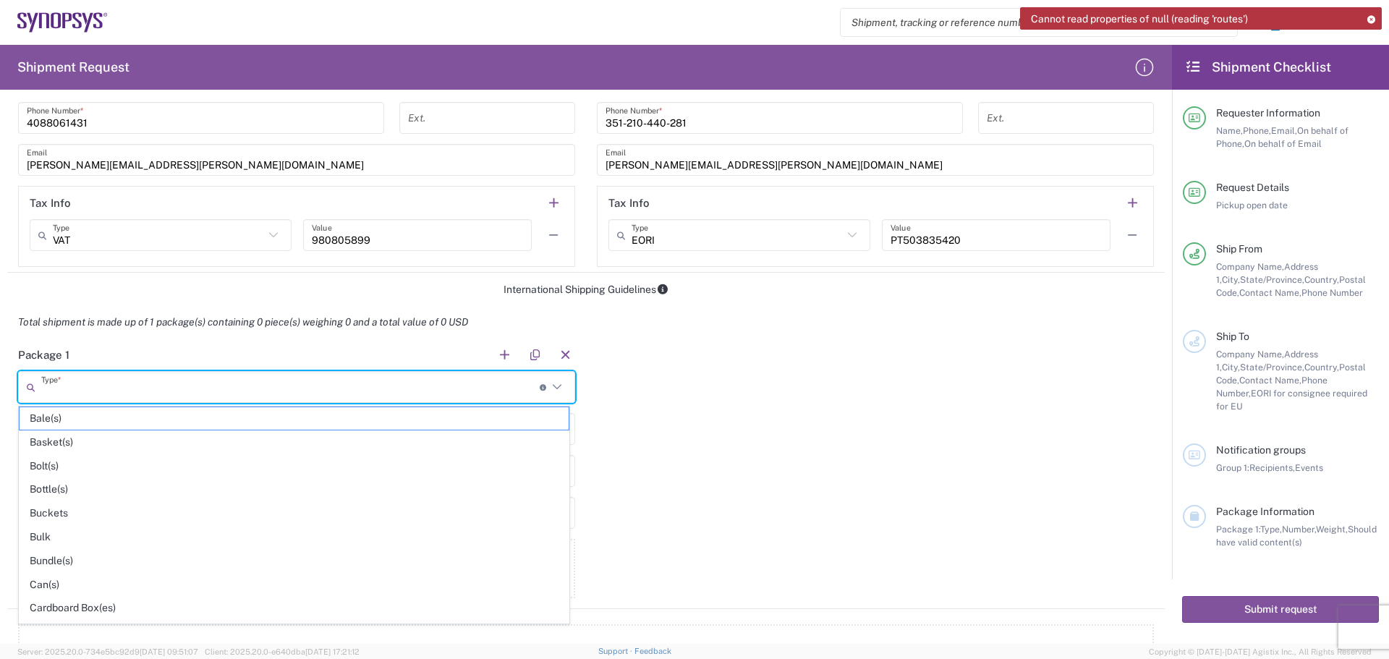
click at [88, 391] on input "text" at bounding box center [290, 387] width 498 height 25
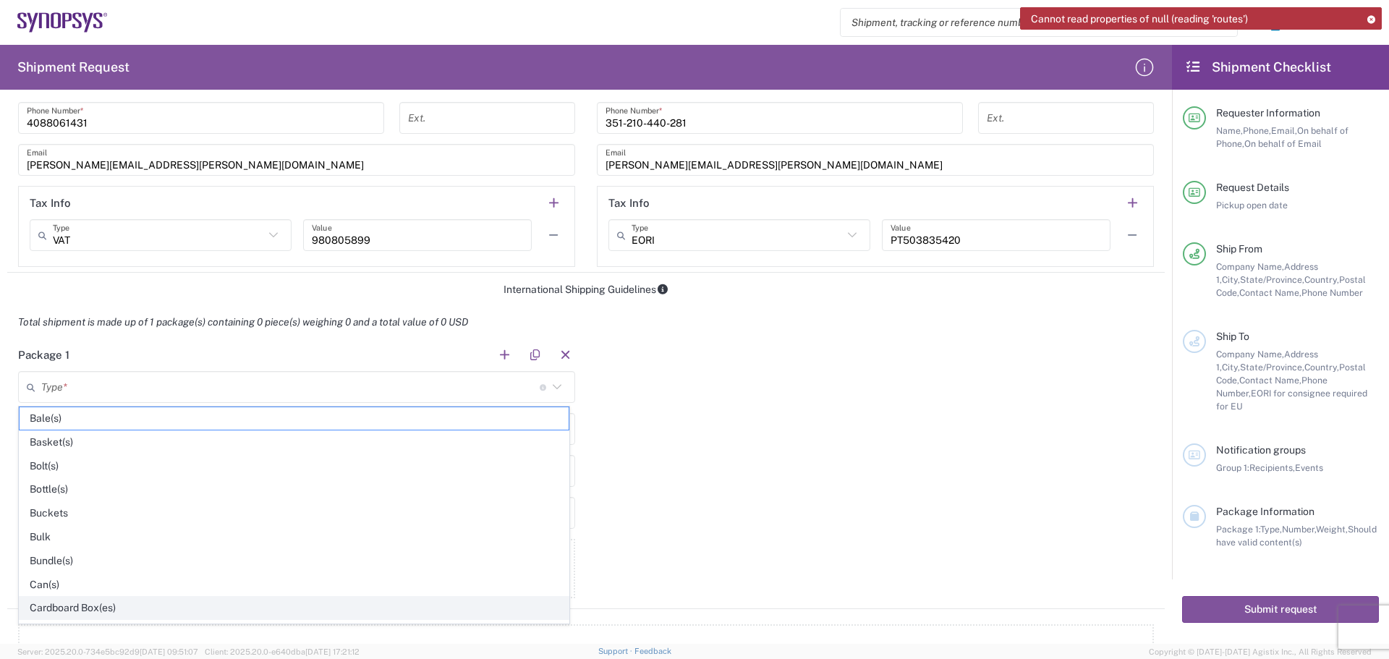
click at [171, 614] on span "Cardboard Box(es)" at bounding box center [294, 608] width 549 height 22
type input "Cardboard Box(es)"
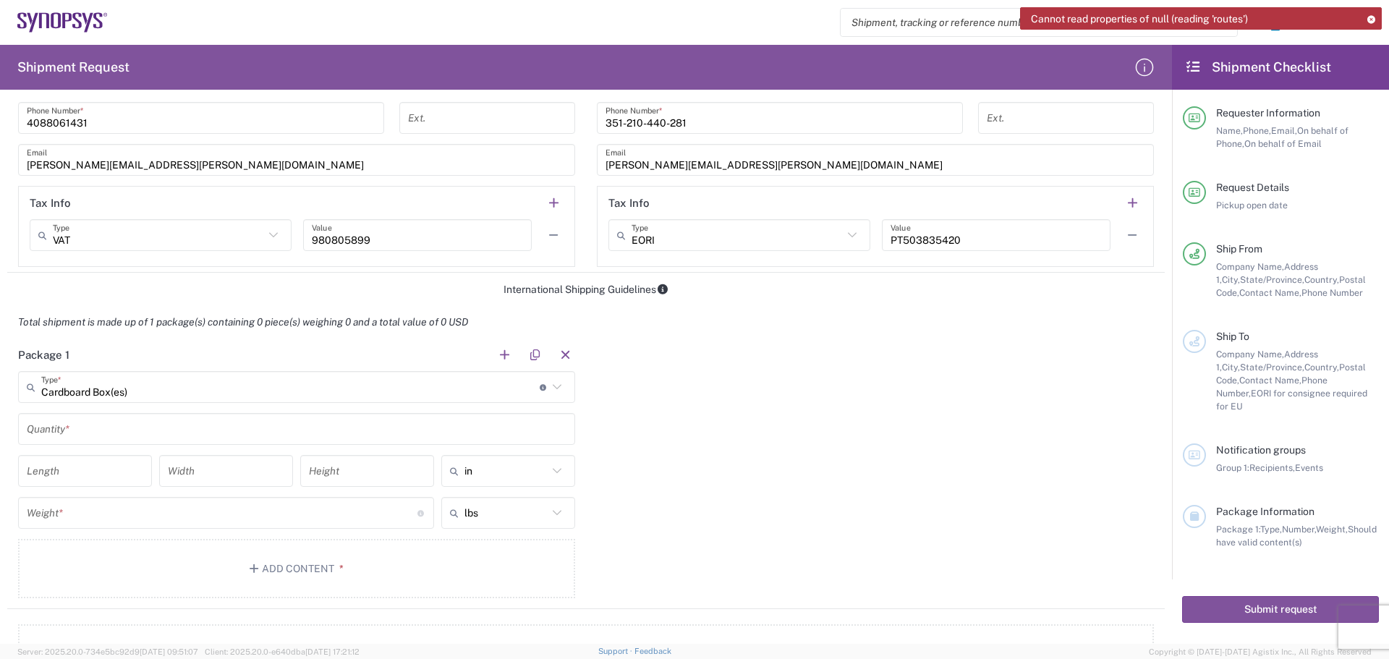
click at [107, 432] on input "text" at bounding box center [297, 429] width 540 height 25
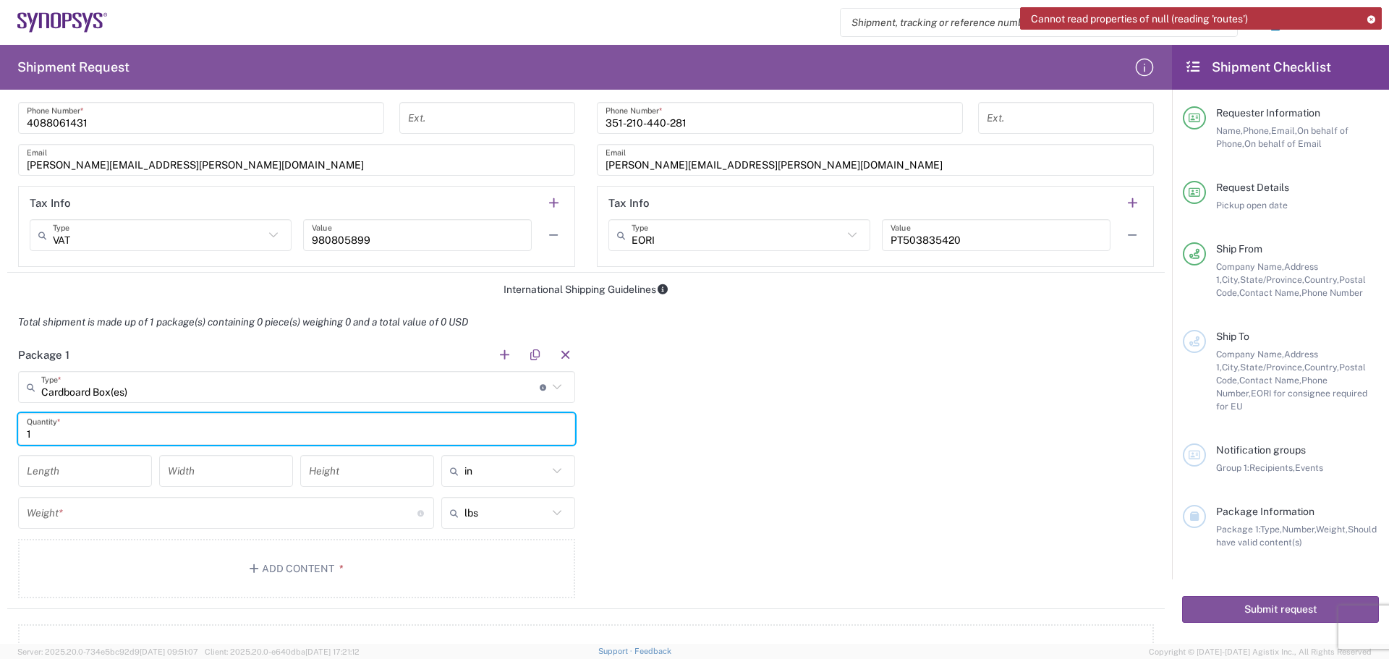
type input "1"
click at [86, 469] on input "number" at bounding box center [85, 471] width 116 height 25
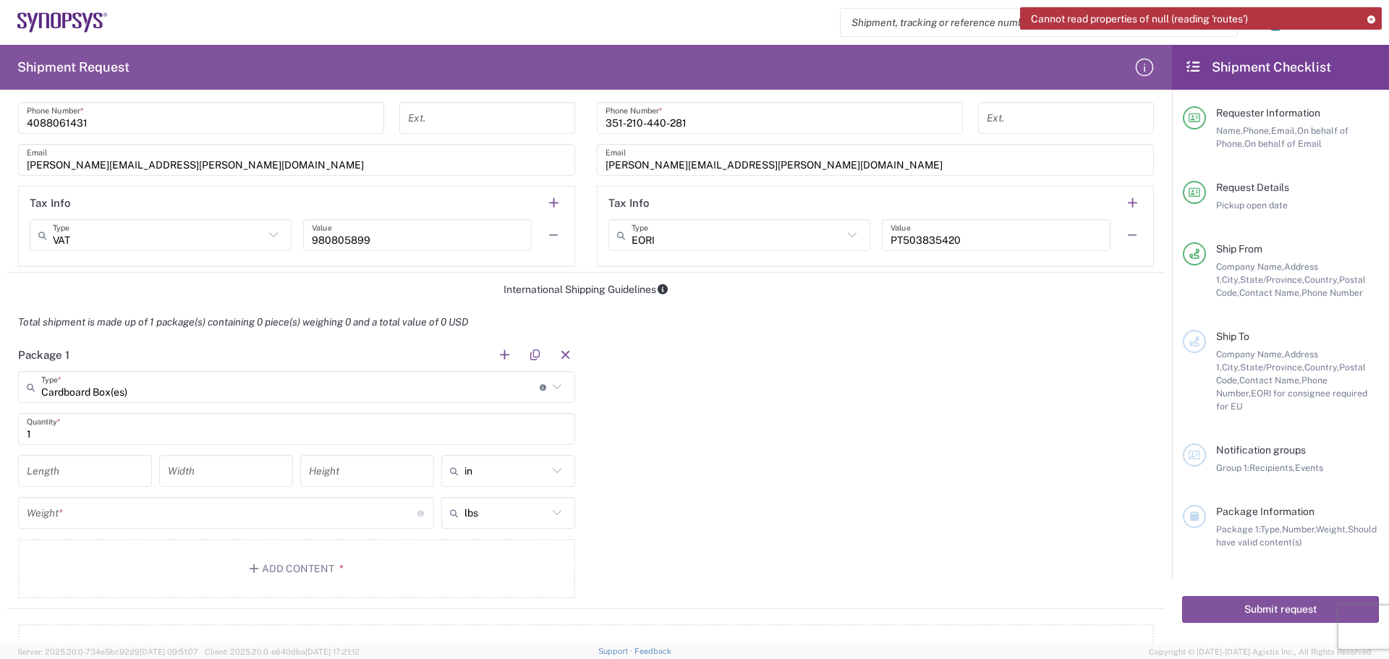
click at [551, 472] on icon at bounding box center [557, 471] width 19 height 19
click at [512, 526] on span "cm" at bounding box center [502, 526] width 129 height 22
type input "cm"
click at [552, 511] on icon at bounding box center [557, 512] width 19 height 19
click at [525, 564] on span "kgs" at bounding box center [502, 568] width 129 height 22
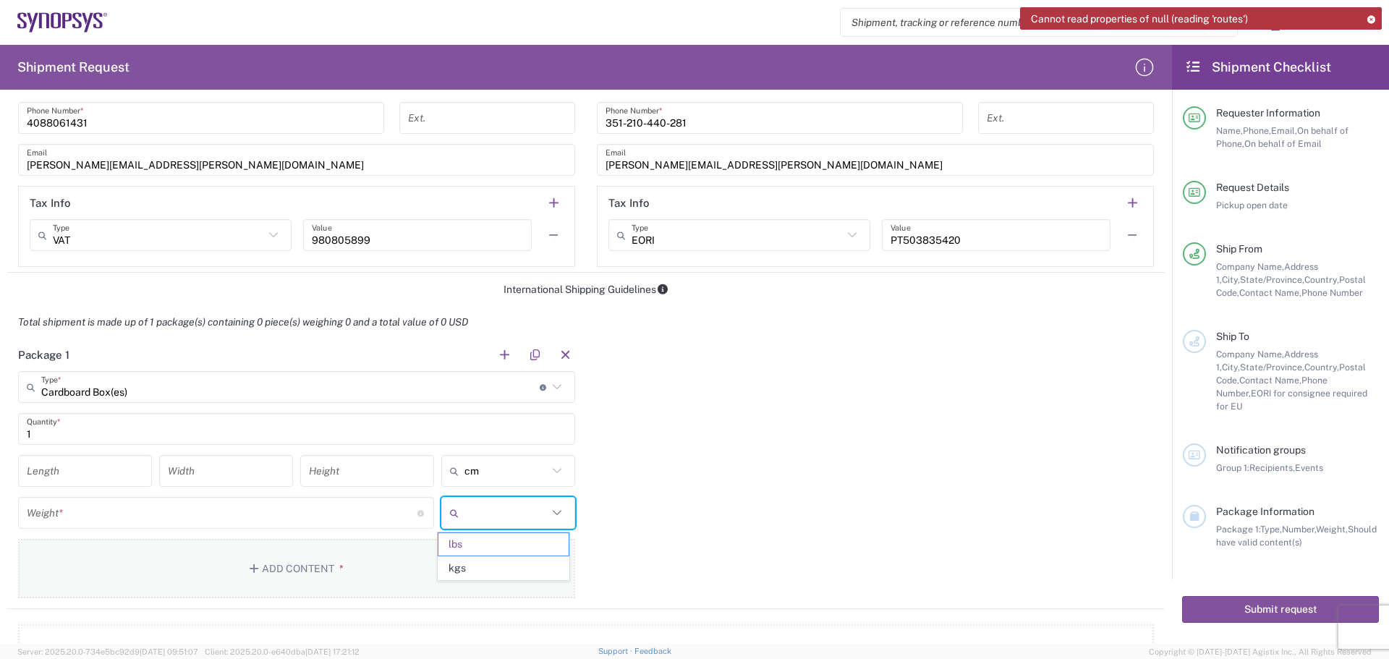
type input "kgs"
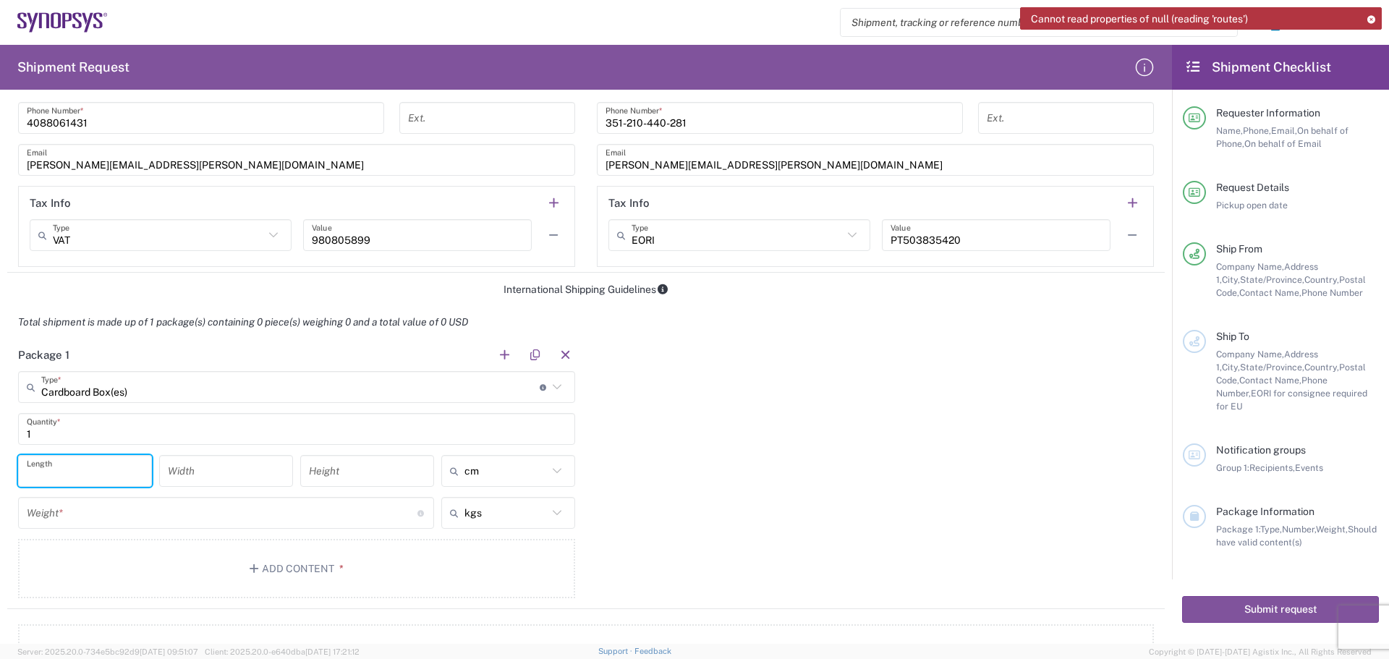
drag, startPoint x: 52, startPoint y: 471, endPoint x: 63, endPoint y: 471, distance: 10.9
click at [57, 471] on input "number" at bounding box center [85, 471] width 116 height 25
type input "29"
type input "27"
type input "24"
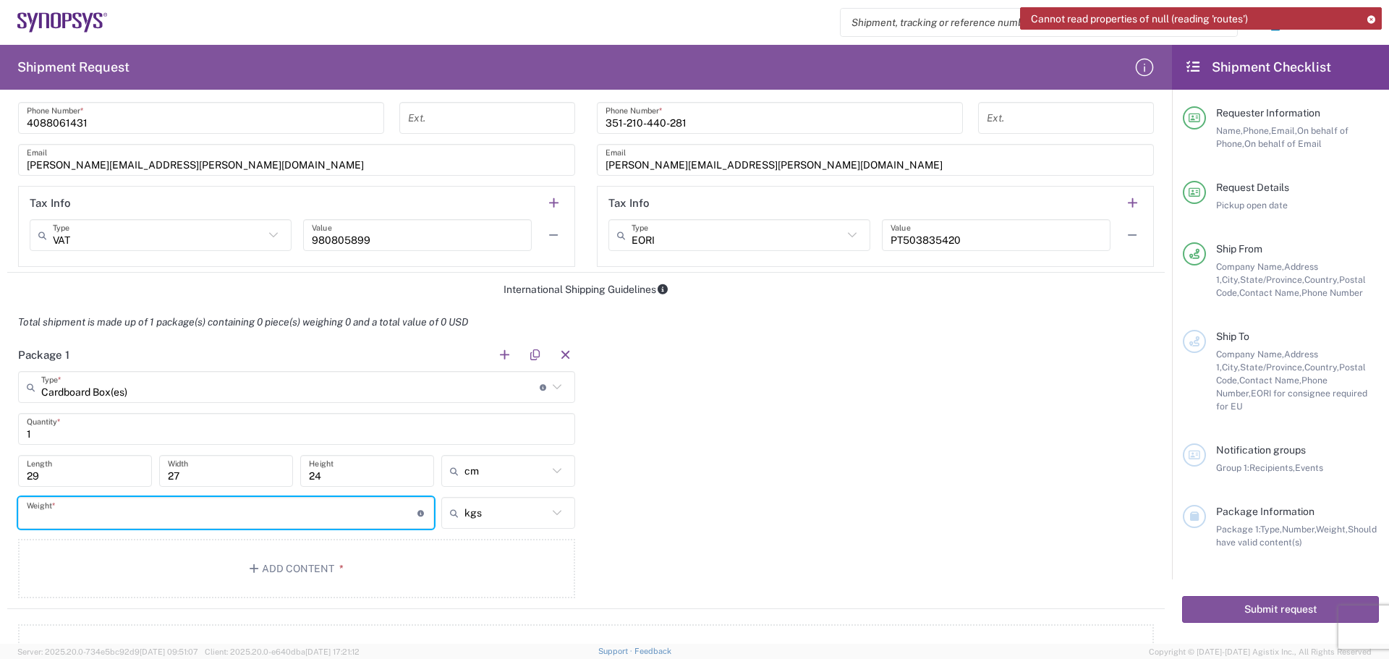
click at [206, 517] on input "number" at bounding box center [222, 513] width 391 height 25
type input "3.9"
click at [293, 561] on button "Add Content *" at bounding box center [296, 568] width 557 height 59
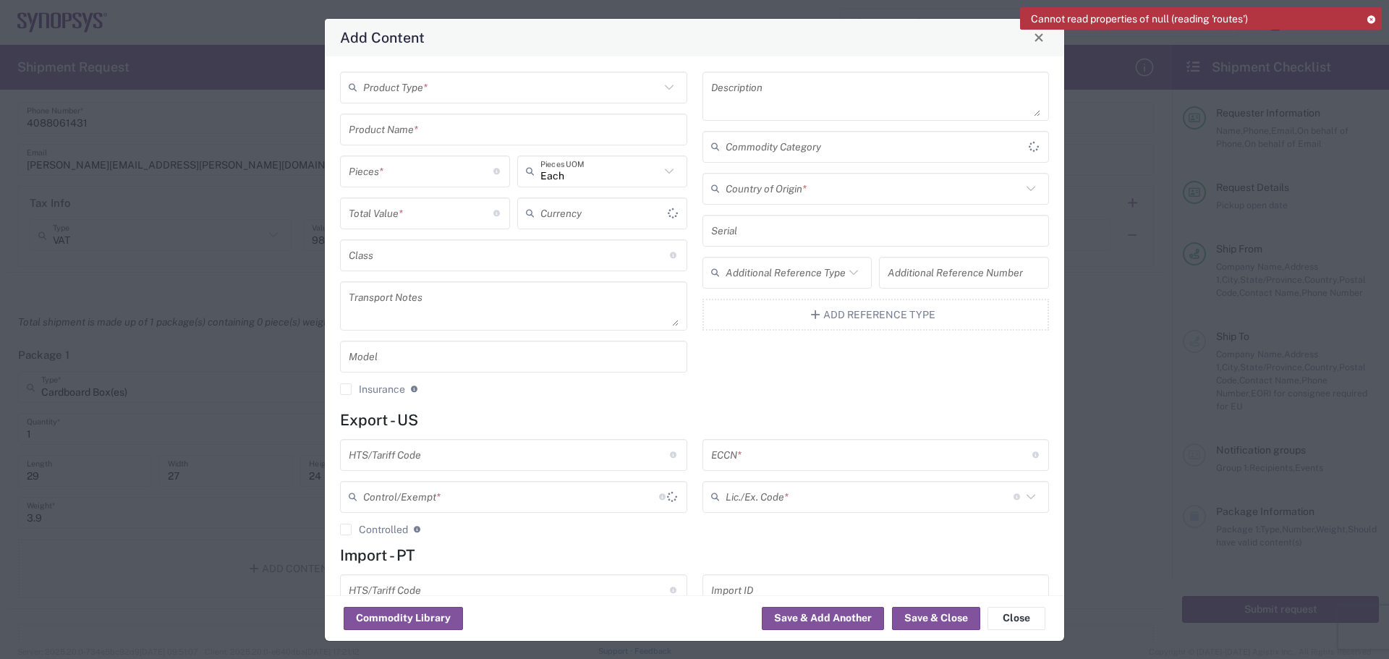
click at [663, 90] on icon at bounding box center [669, 87] width 19 height 19
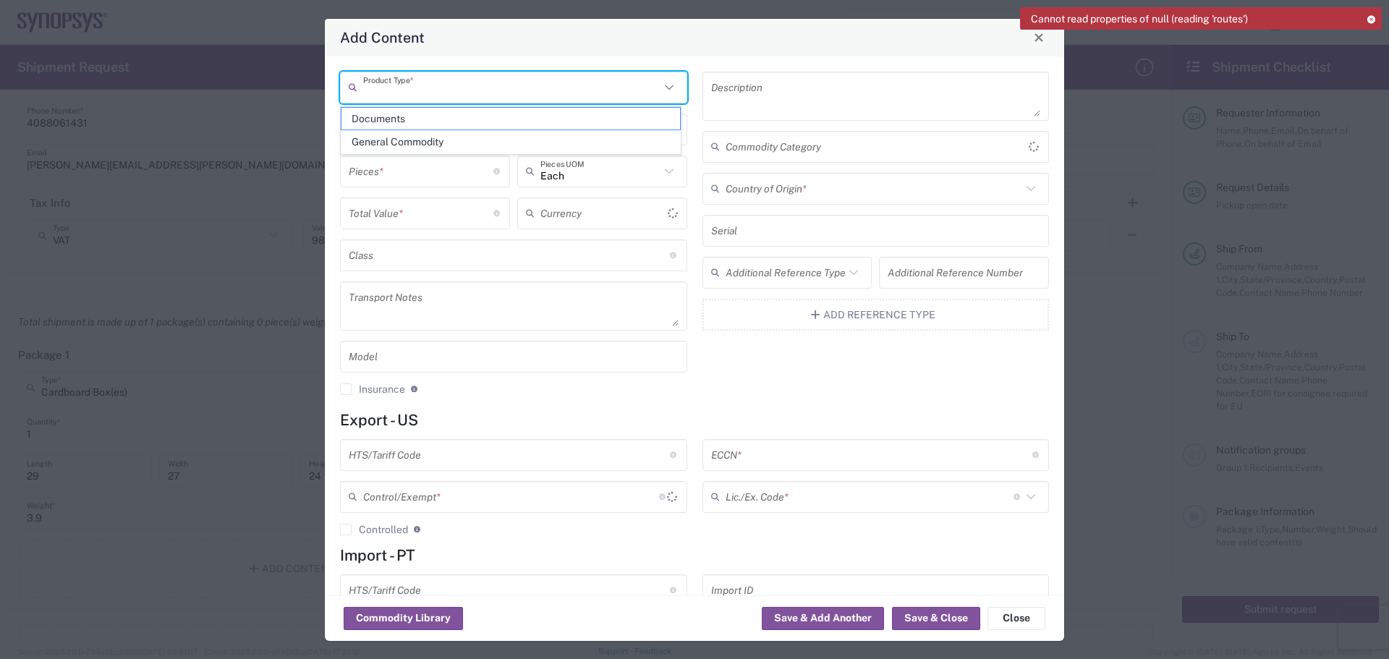
type input "US Dollar"
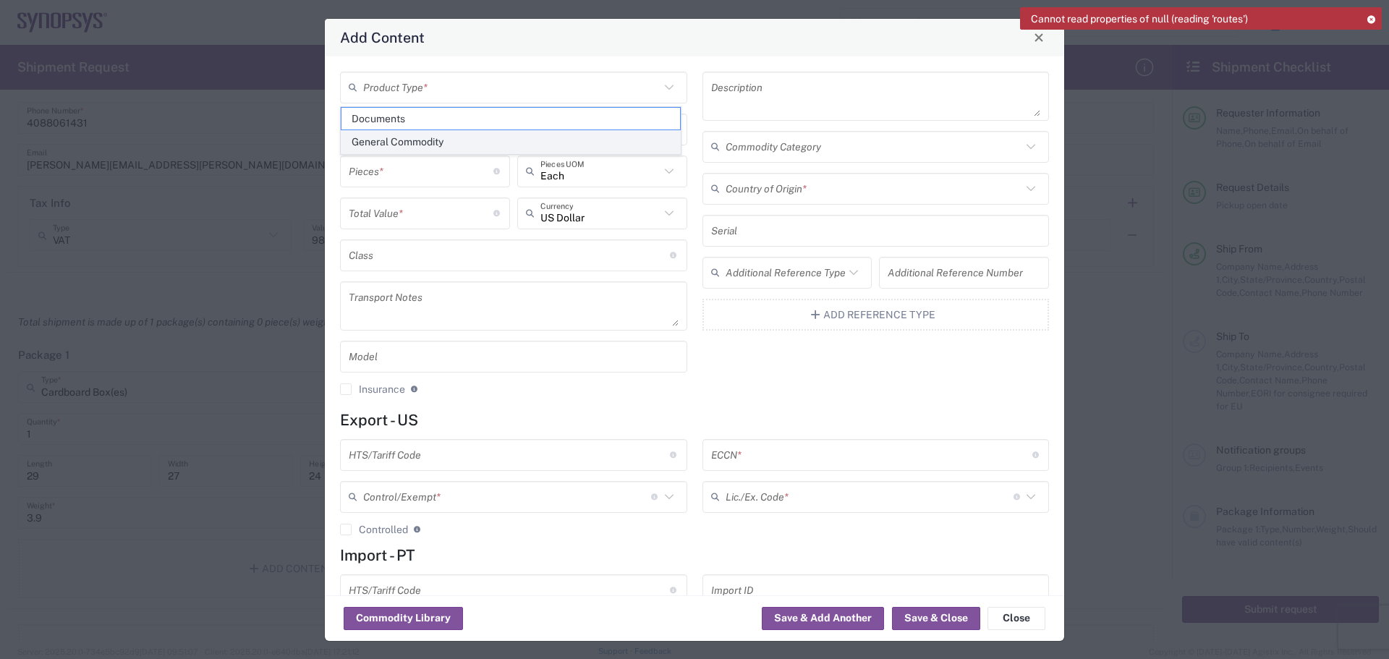
click at [532, 146] on span "General Commodity" at bounding box center [510, 142] width 339 height 22
type input "General Commodity"
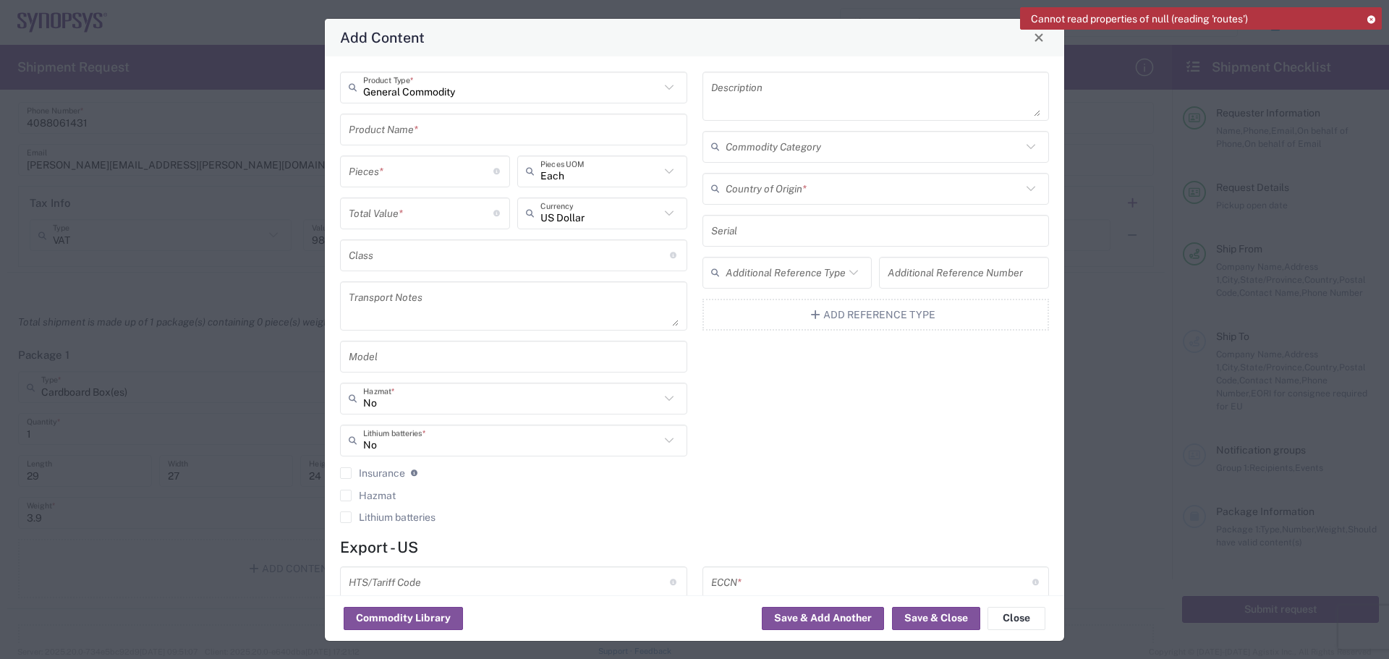
click at [438, 125] on input "text" at bounding box center [514, 128] width 330 height 25
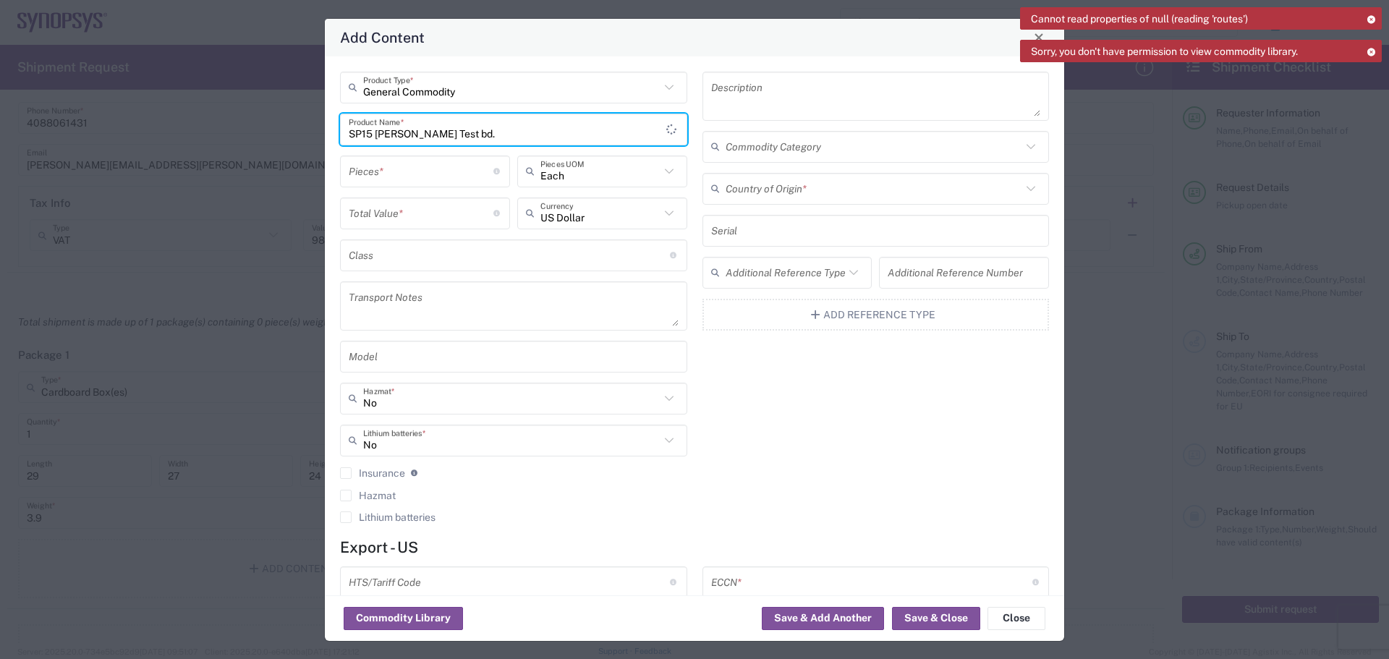
type input "SP15 [PERSON_NAME] Test bd."
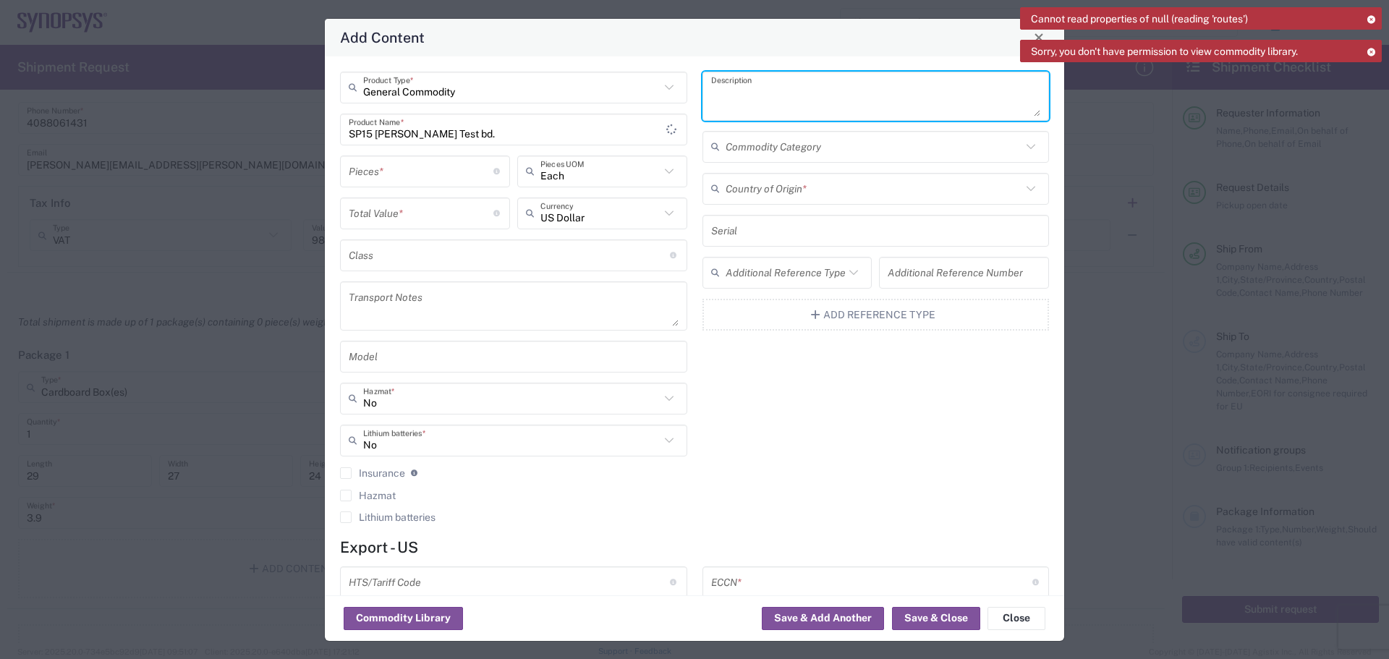
click at [711, 97] on textarea at bounding box center [876, 96] width 330 height 41
type textarea "Test chip validation Test Bd."
click at [399, 171] on input "number" at bounding box center [421, 170] width 145 height 25
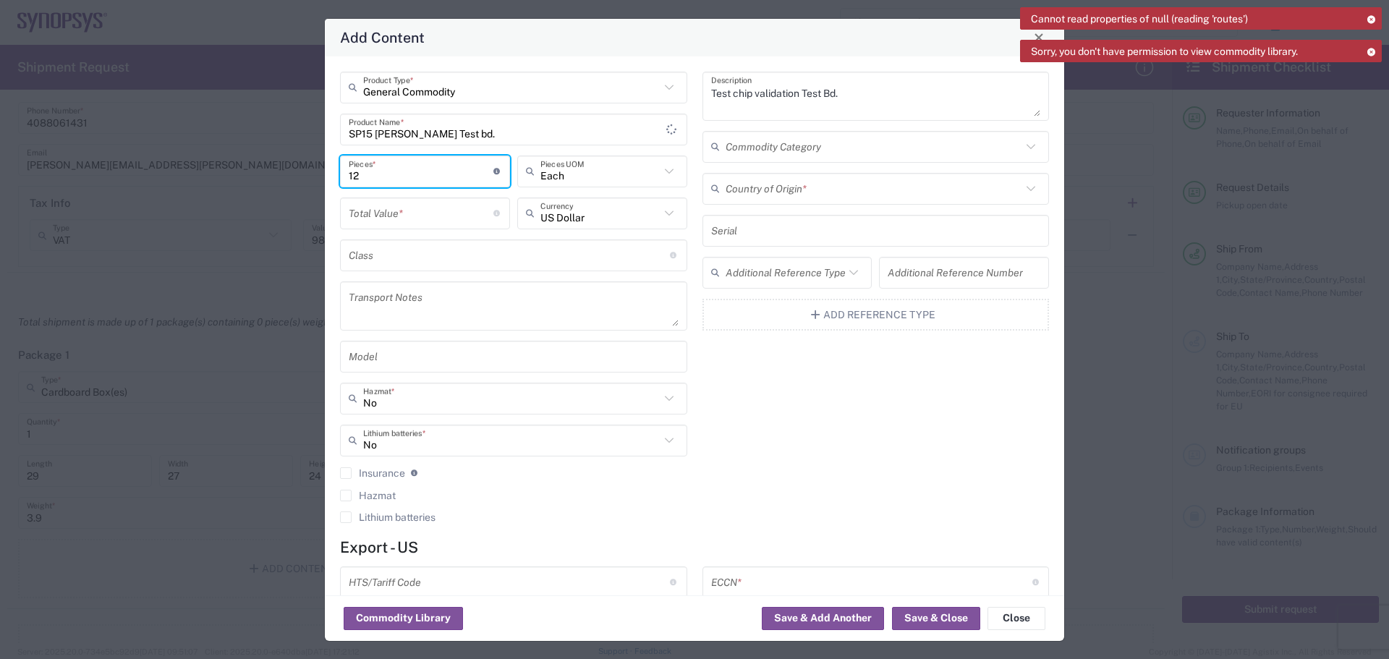
type input "12"
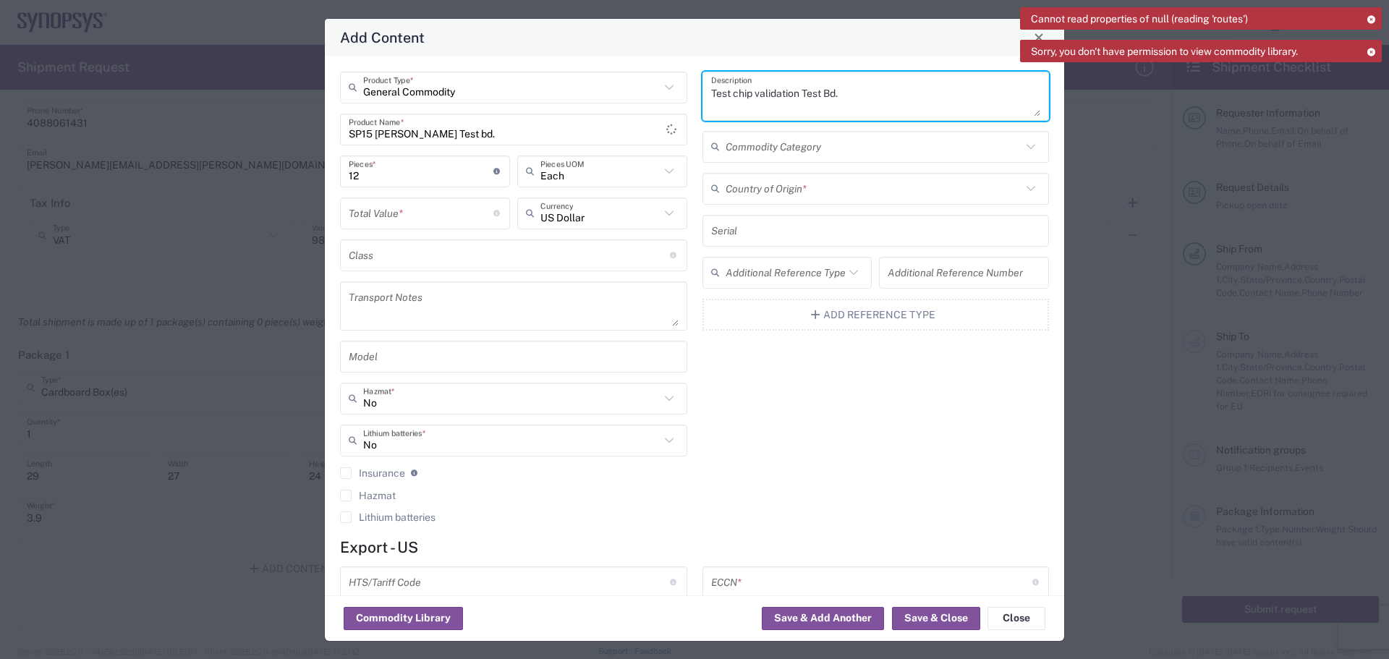
click at [821, 94] on textarea "Test chip validation Test Bd." at bounding box center [876, 96] width 330 height 41
click at [847, 93] on textarea "Test chip validation Test PCBd." at bounding box center [876, 96] width 330 height 41
type textarea "Test chip validation Test PCB Assembly"
click at [1021, 192] on icon at bounding box center [1030, 188] width 19 height 19
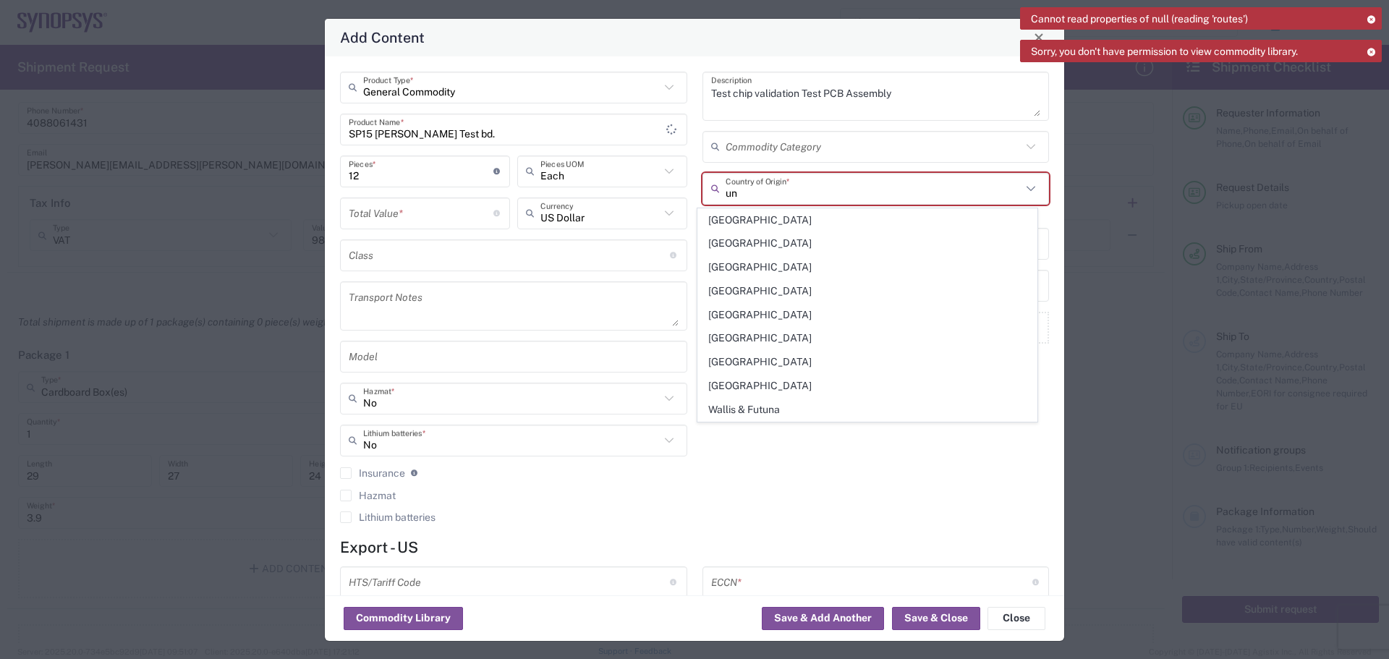
type input "[GEOGRAPHIC_DATA]"
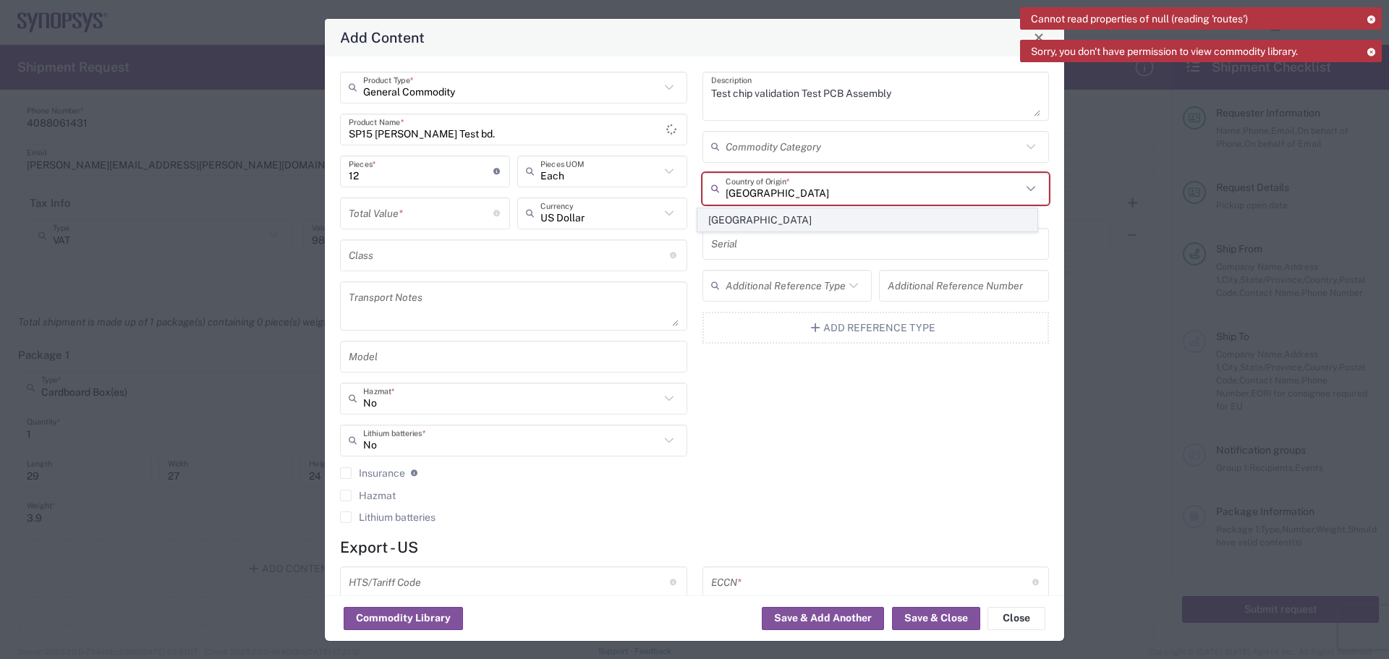
click at [806, 222] on span "[GEOGRAPHIC_DATA]" at bounding box center [867, 220] width 339 height 22
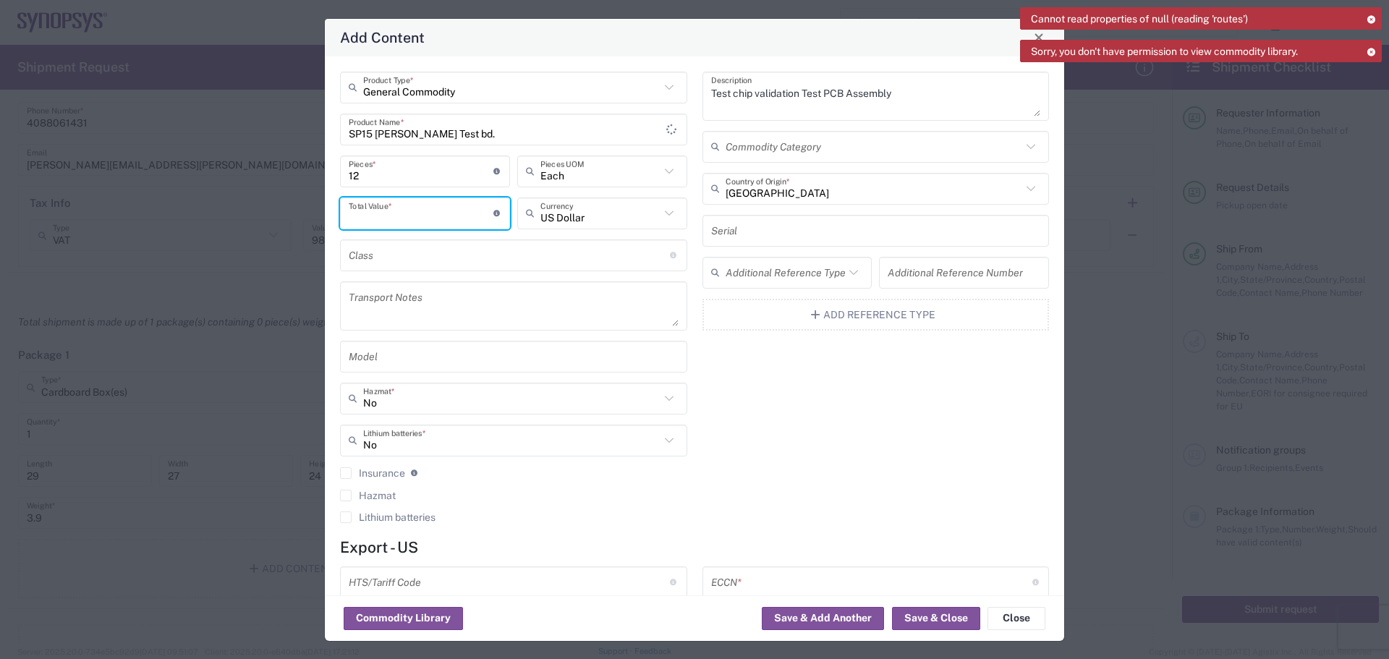
drag, startPoint x: 386, startPoint y: 217, endPoint x: 394, endPoint y: 217, distance: 8.7
click at [393, 217] on input "number" at bounding box center [421, 212] width 145 height 25
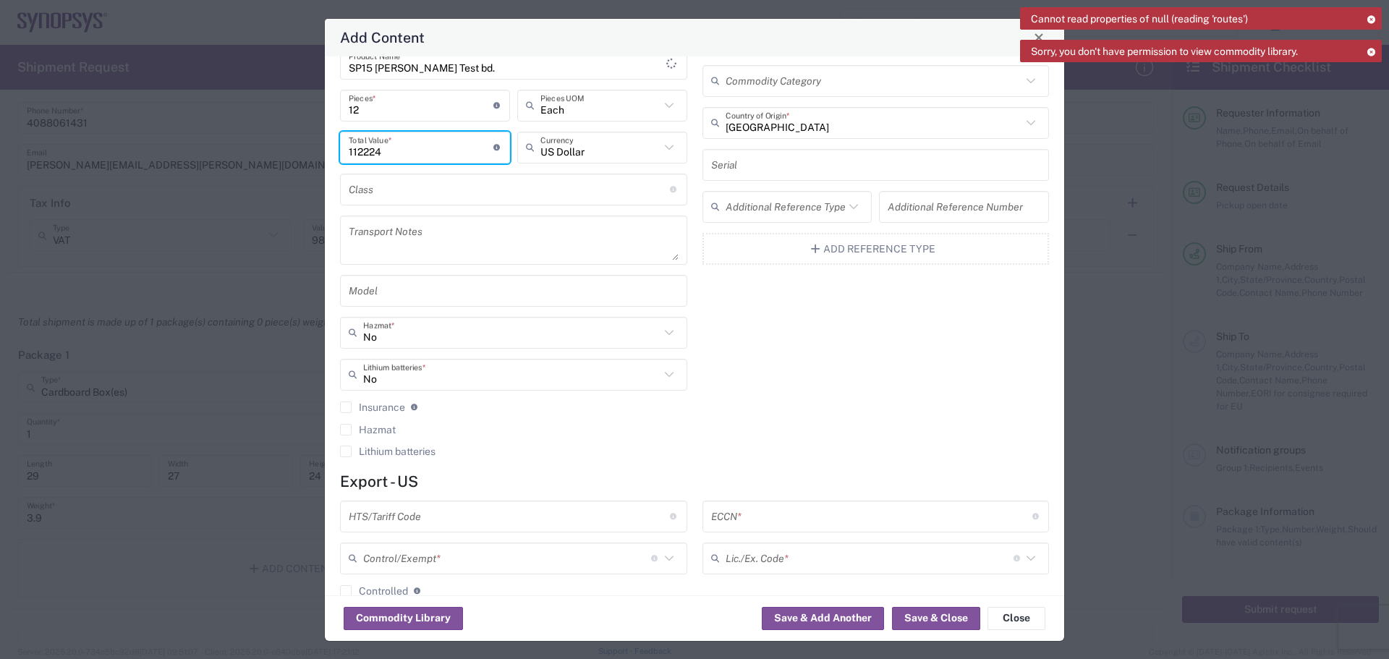
scroll to position [187, 0]
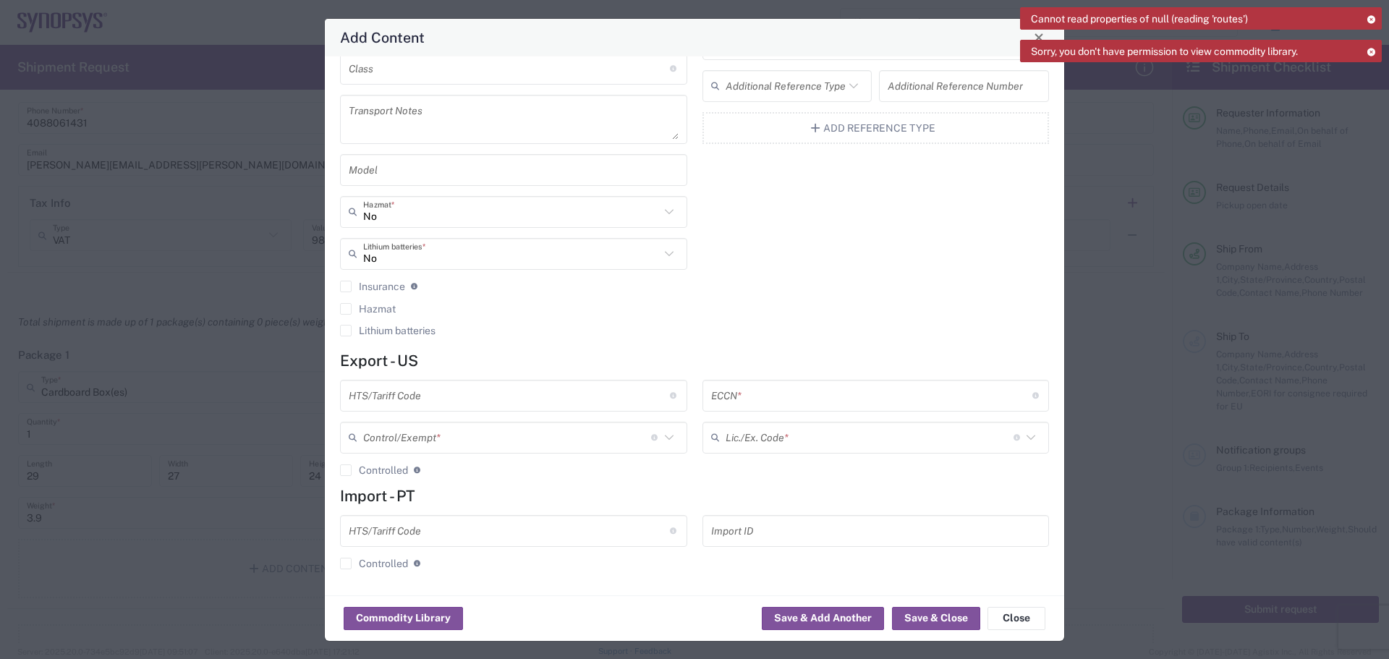
type input "112224"
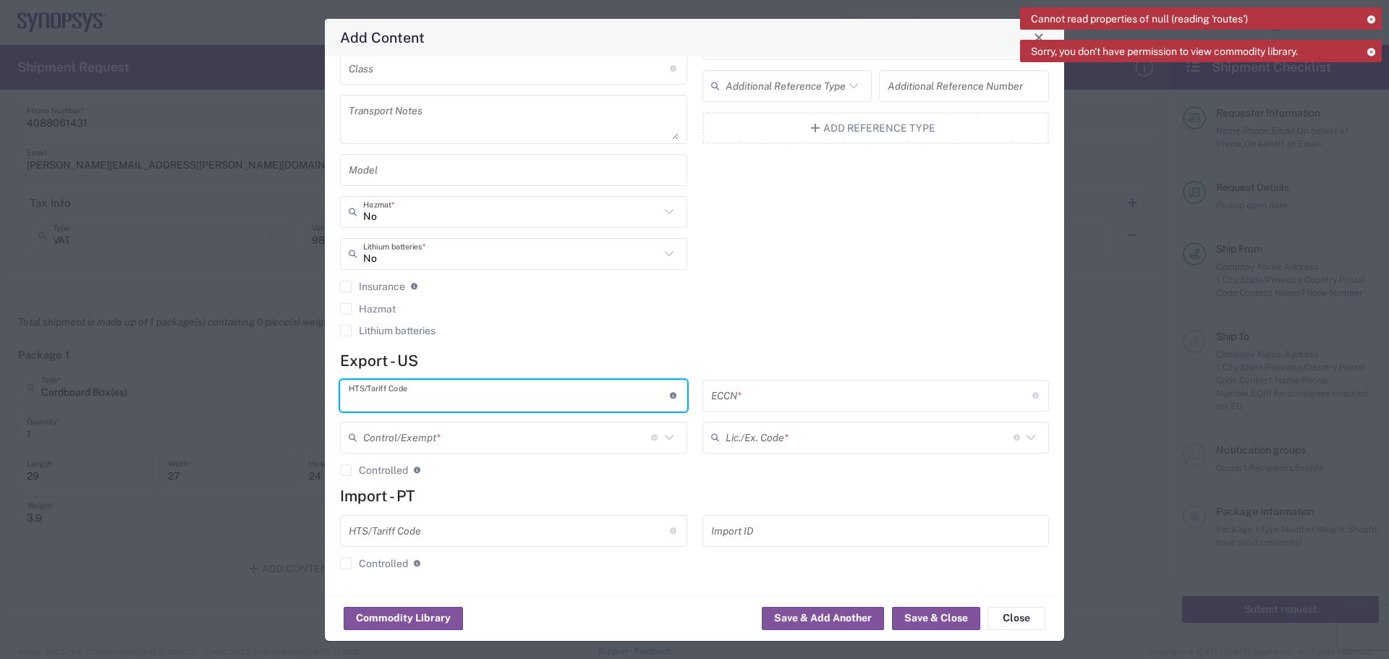
click at [371, 395] on input "text" at bounding box center [509, 395] width 321 height 25
type input "8473.30.200"
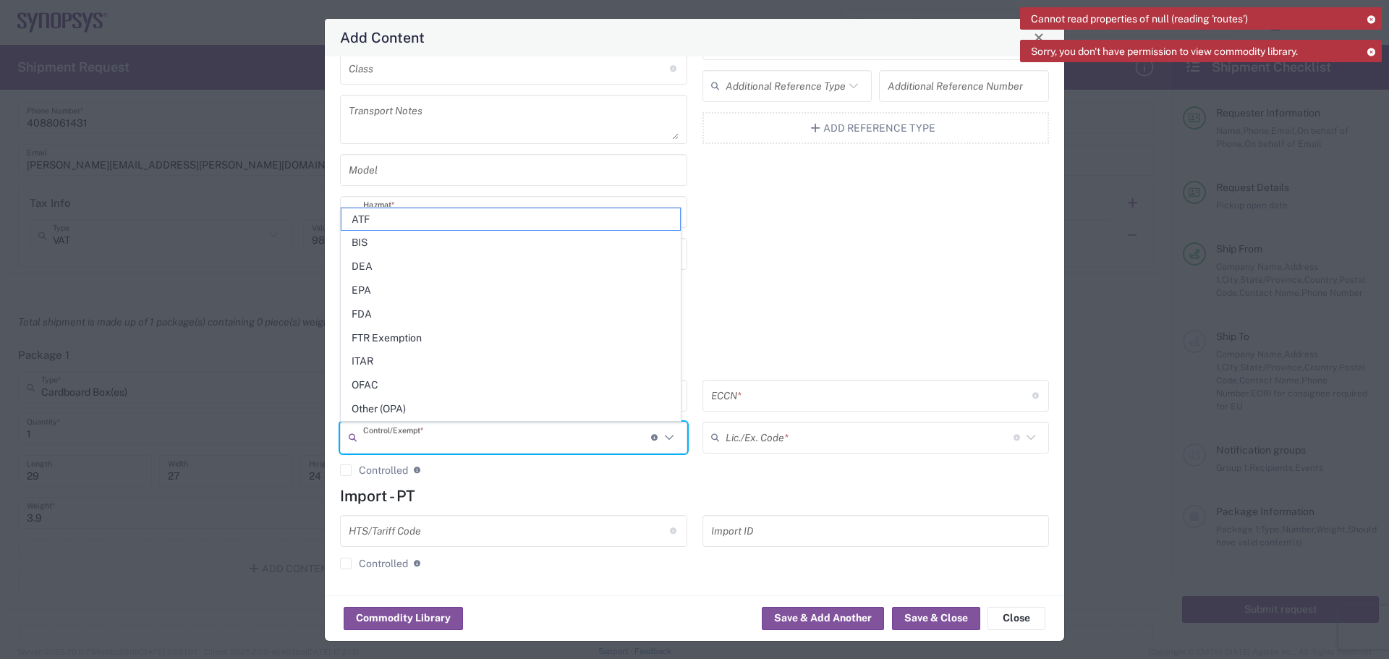
click at [433, 333] on span "FTR Exemption" at bounding box center [510, 338] width 339 height 22
type input "FTR Exemption"
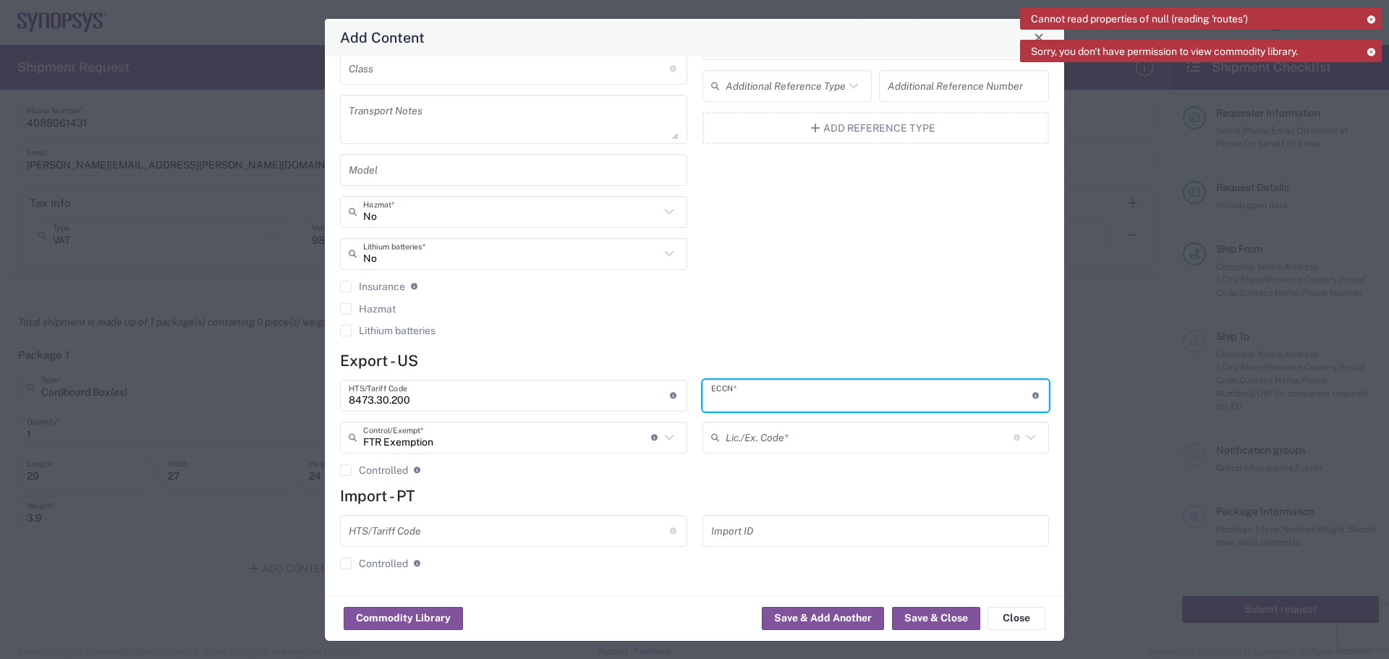
click at [744, 400] on input "text" at bounding box center [871, 395] width 321 height 25
type input "3A991/NLR"
click at [905, 439] on input "text" at bounding box center [870, 437] width 288 height 25
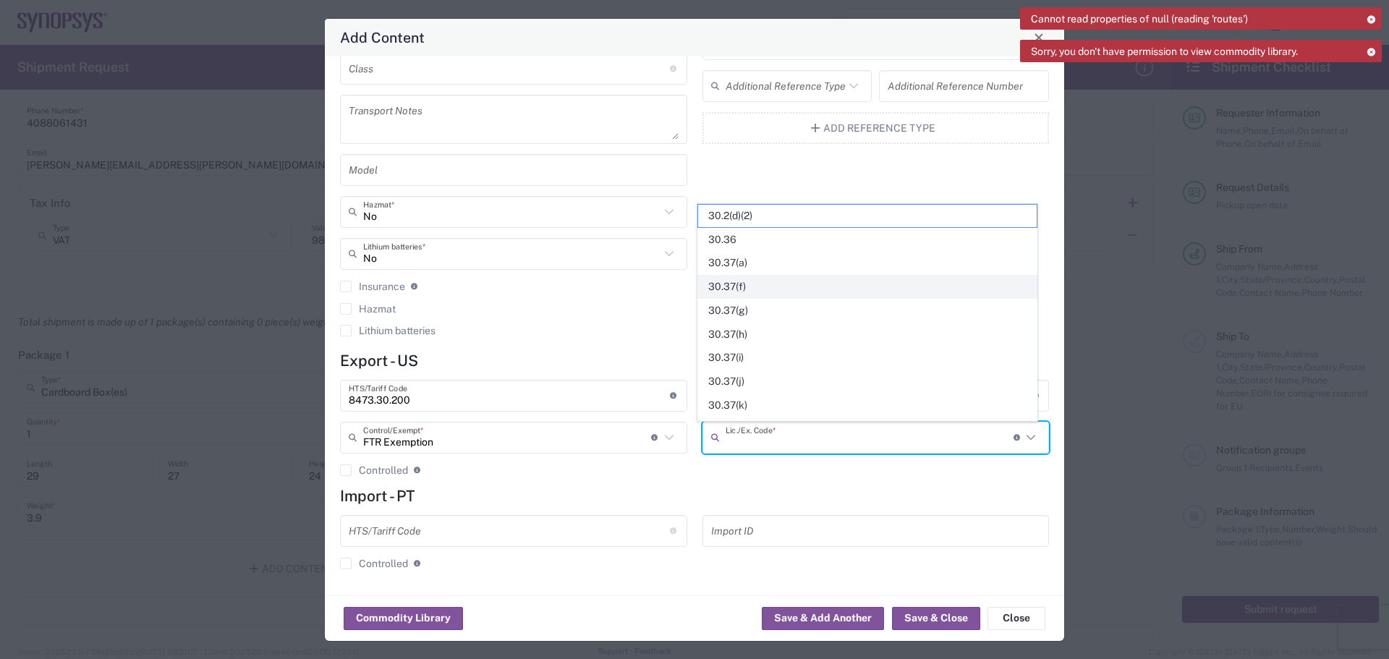
click at [794, 286] on span "30.37(f)" at bounding box center [867, 287] width 339 height 22
type input "30.37(f)"
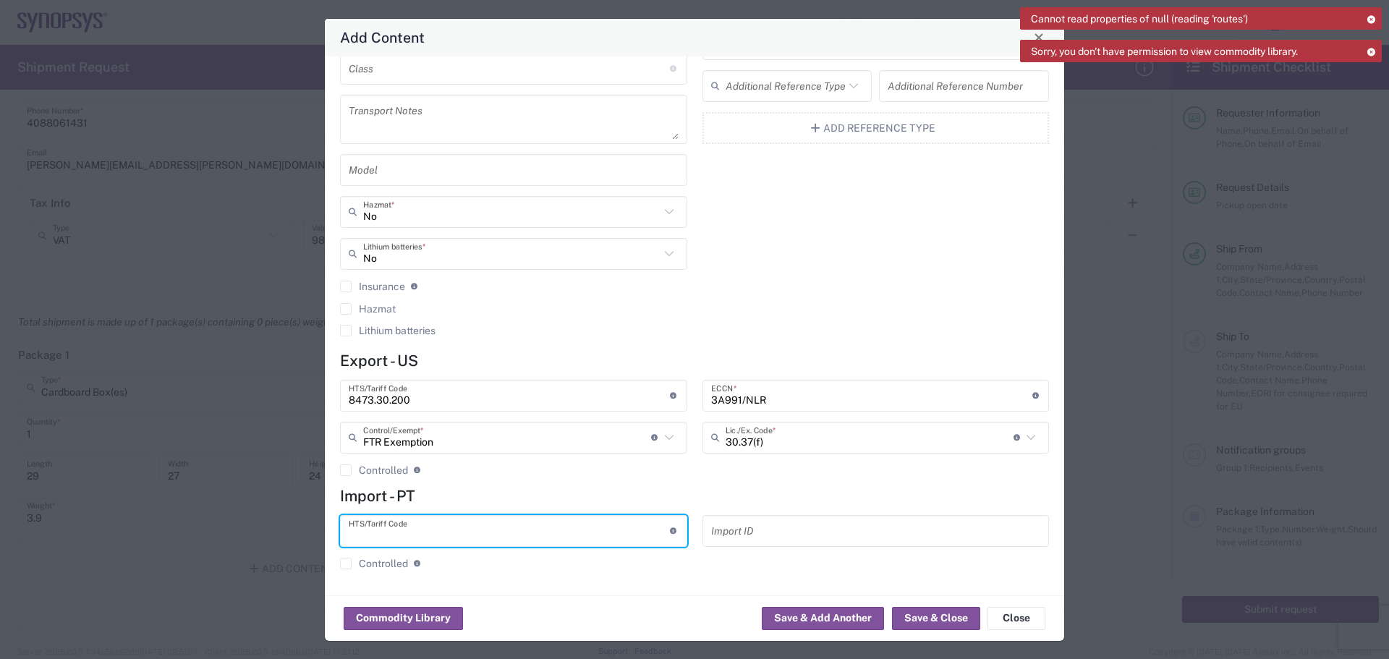
click at [433, 530] on input "text" at bounding box center [509, 530] width 321 height 25
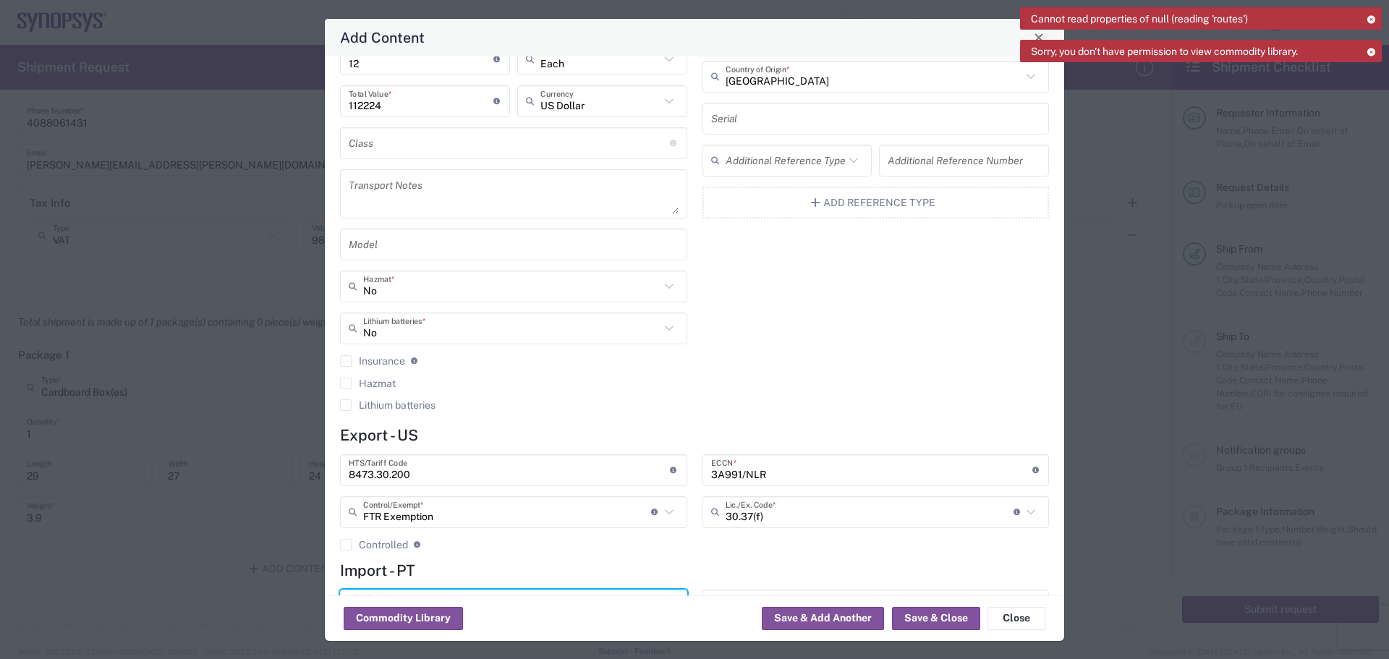
scroll to position [0, 0]
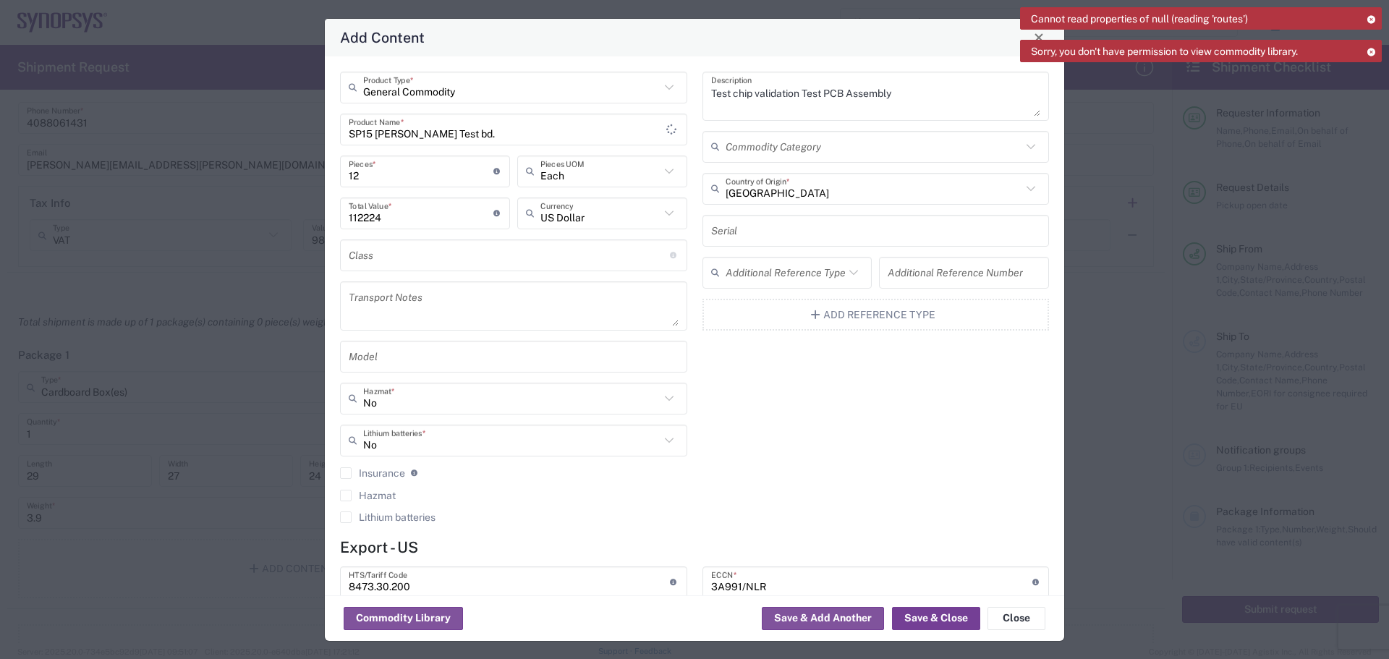
type input "8473.30.200"
click at [925, 618] on button "Save & Close" at bounding box center [936, 618] width 88 height 23
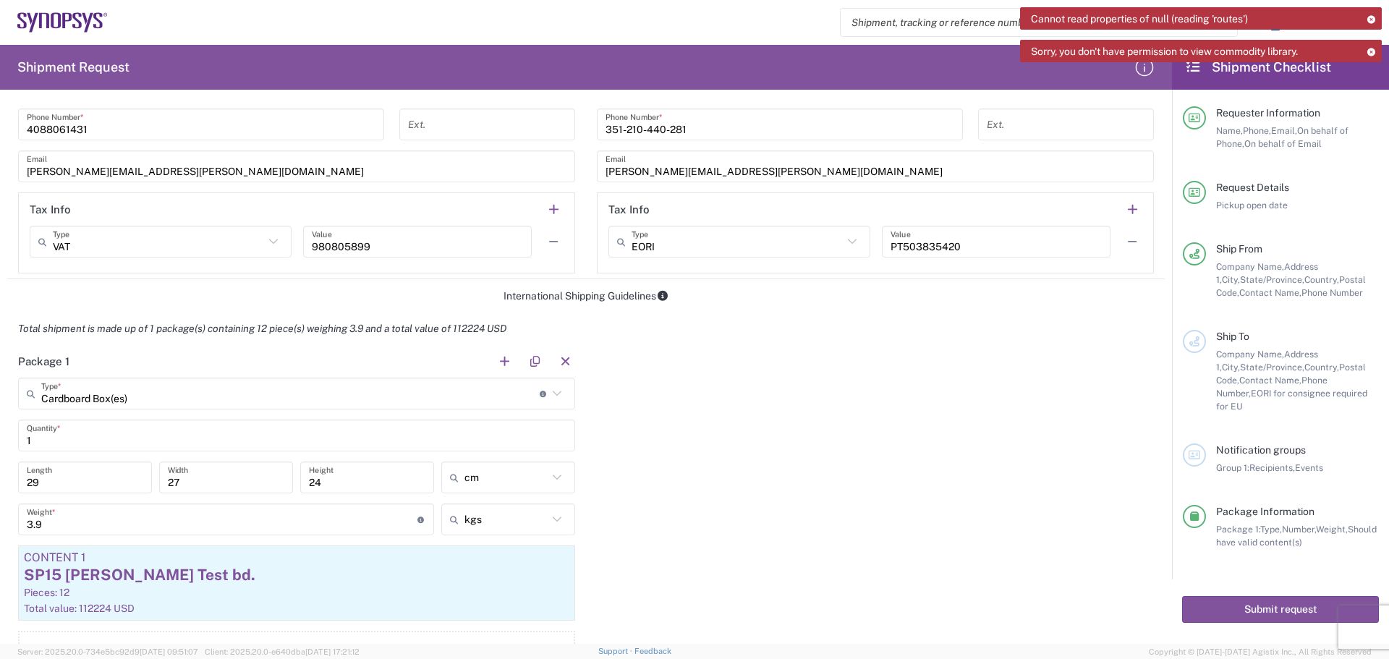
scroll to position [943, 0]
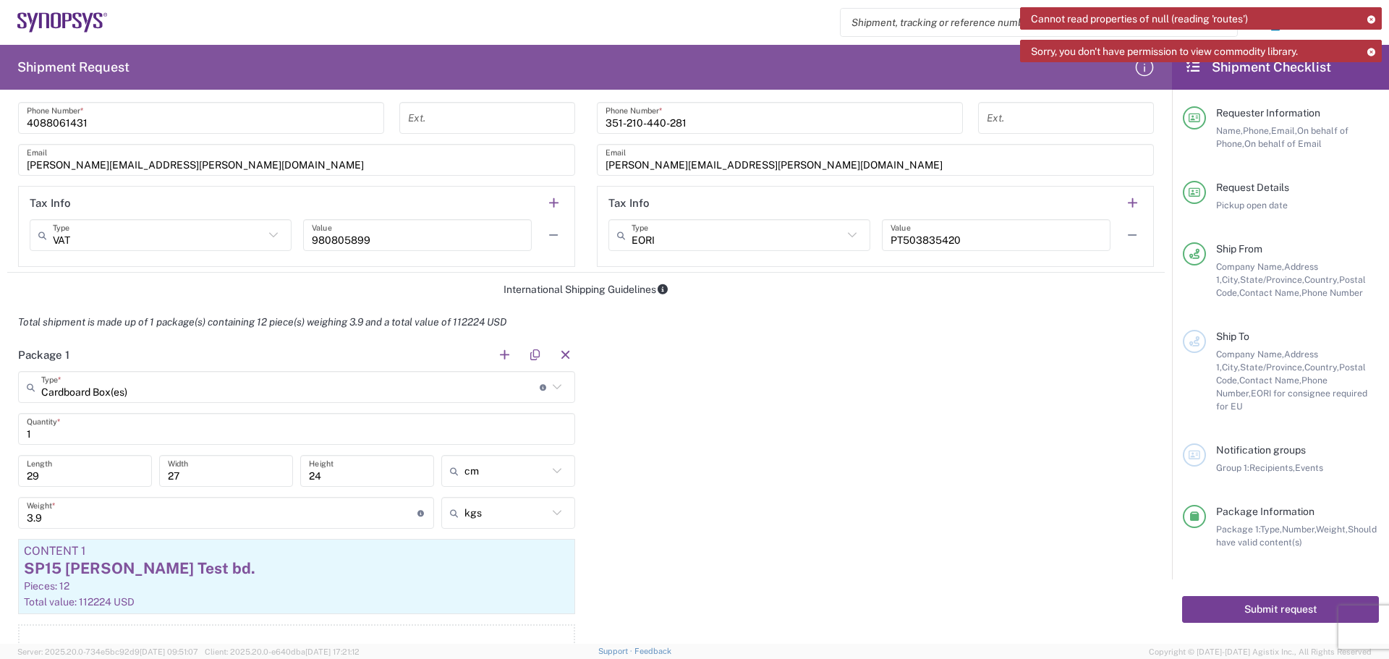
click at [1284, 600] on button "Submit request" at bounding box center [1280, 609] width 197 height 27
